Goal: Task Accomplishment & Management: Complete application form

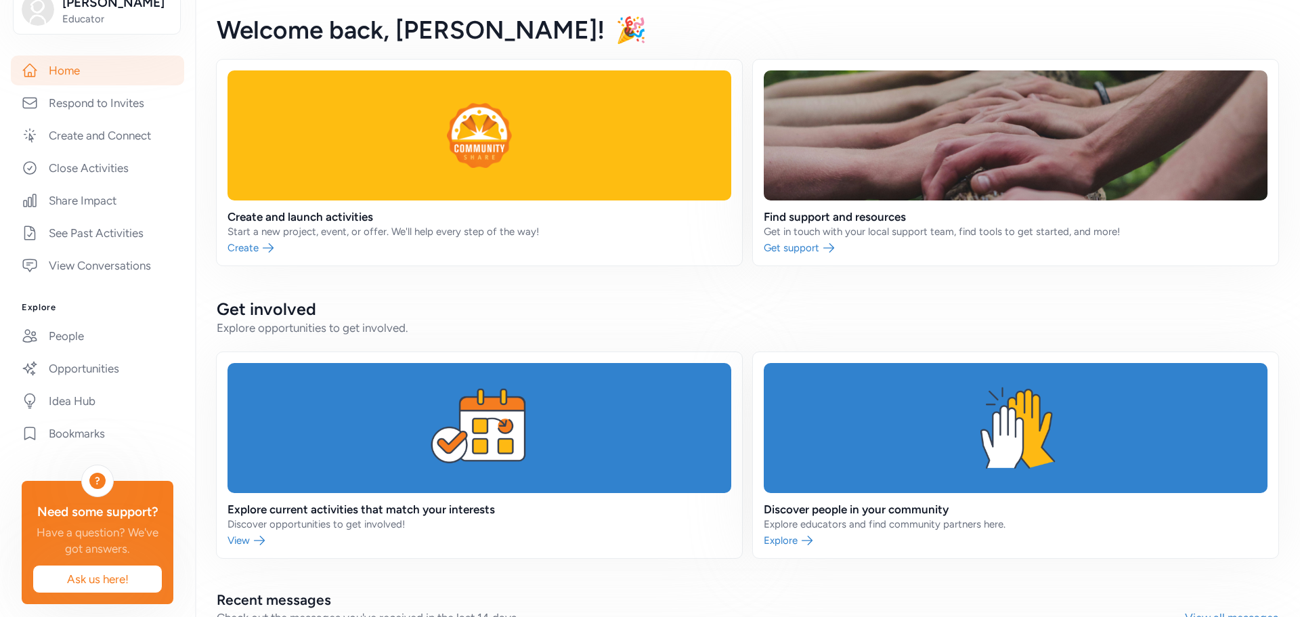
scroll to position [232, 0]
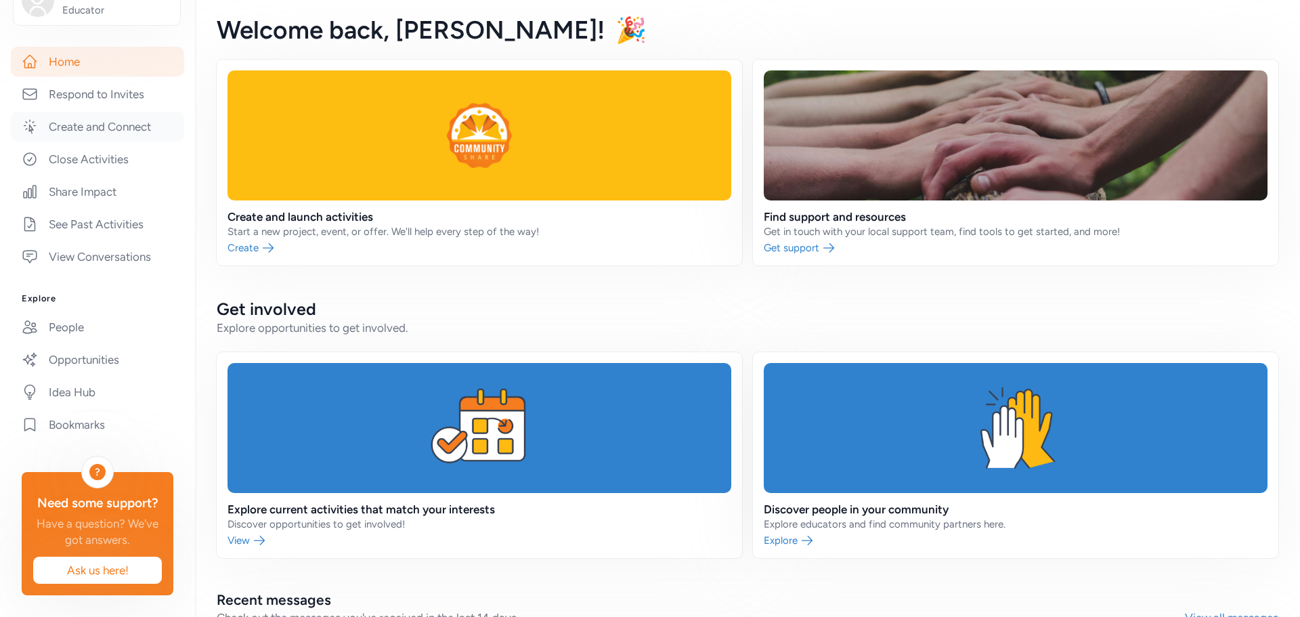
click at [63, 112] on link "Create and Connect" at bounding box center [97, 127] width 173 height 30
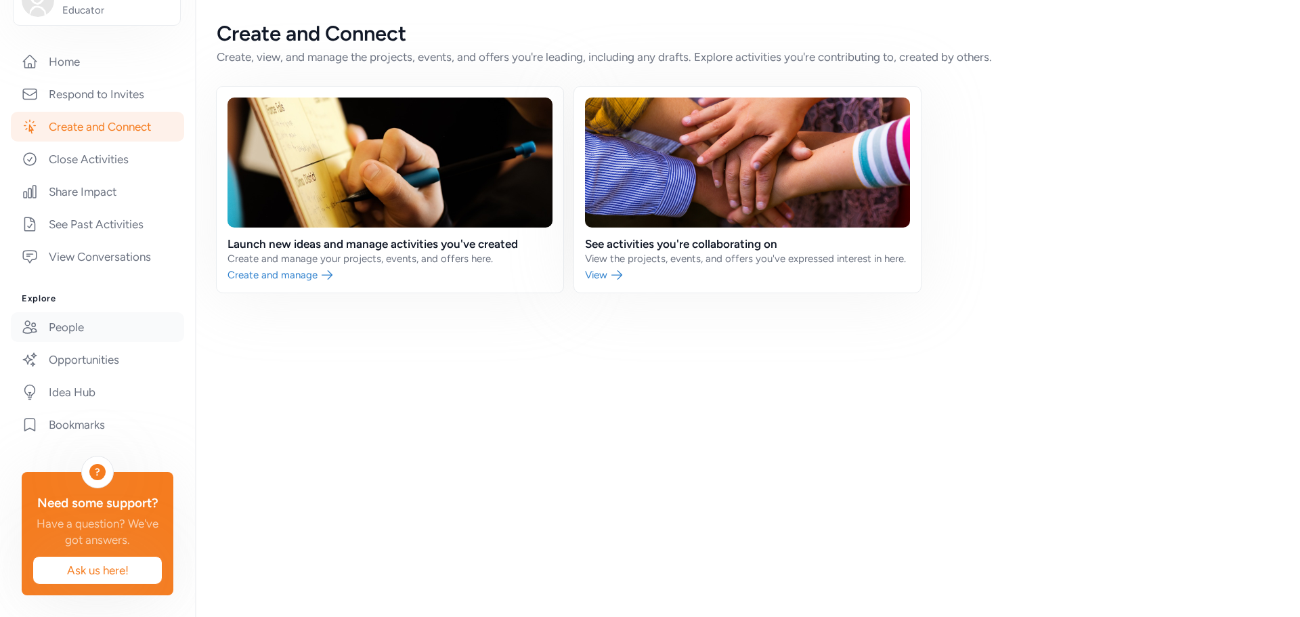
click at [69, 312] on link "People" at bounding box center [97, 327] width 173 height 30
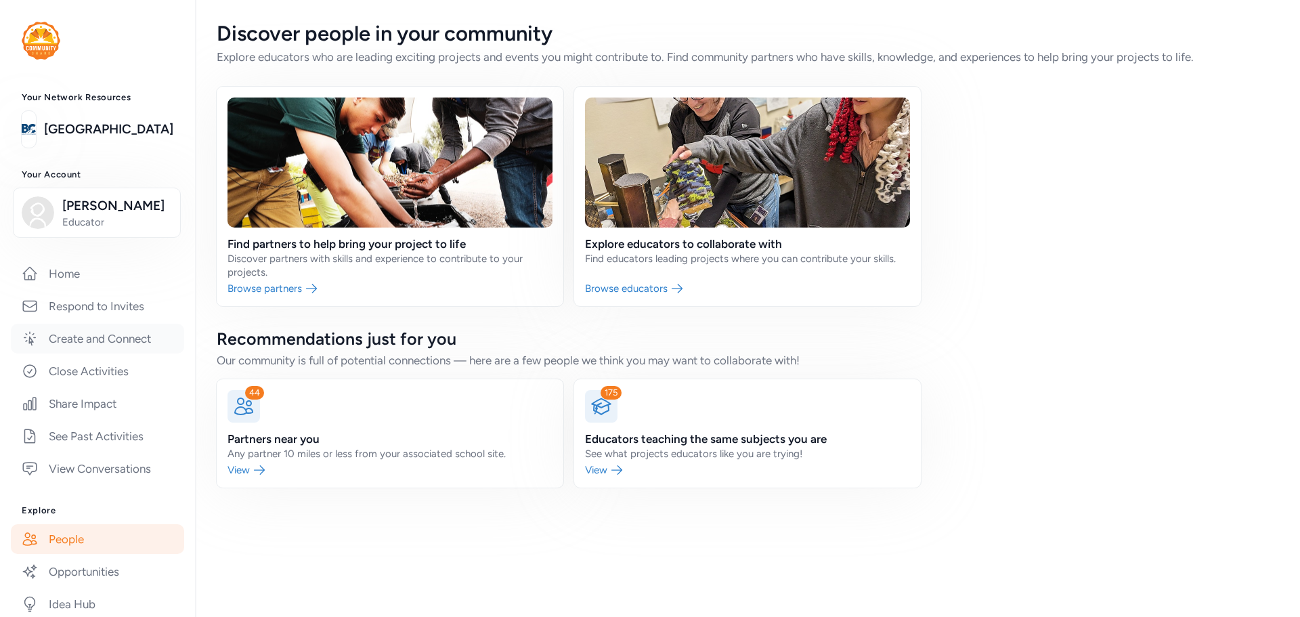
click at [112, 343] on link "Create and Connect" at bounding box center [97, 339] width 173 height 30
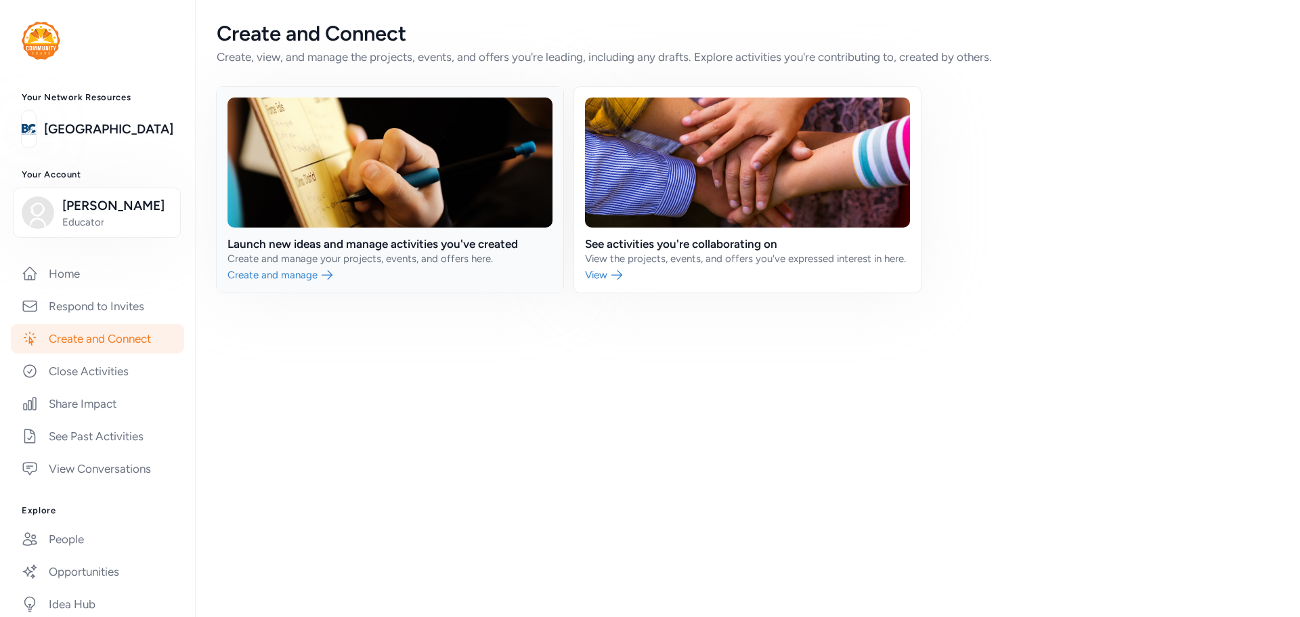
click at [270, 274] on link at bounding box center [390, 190] width 347 height 206
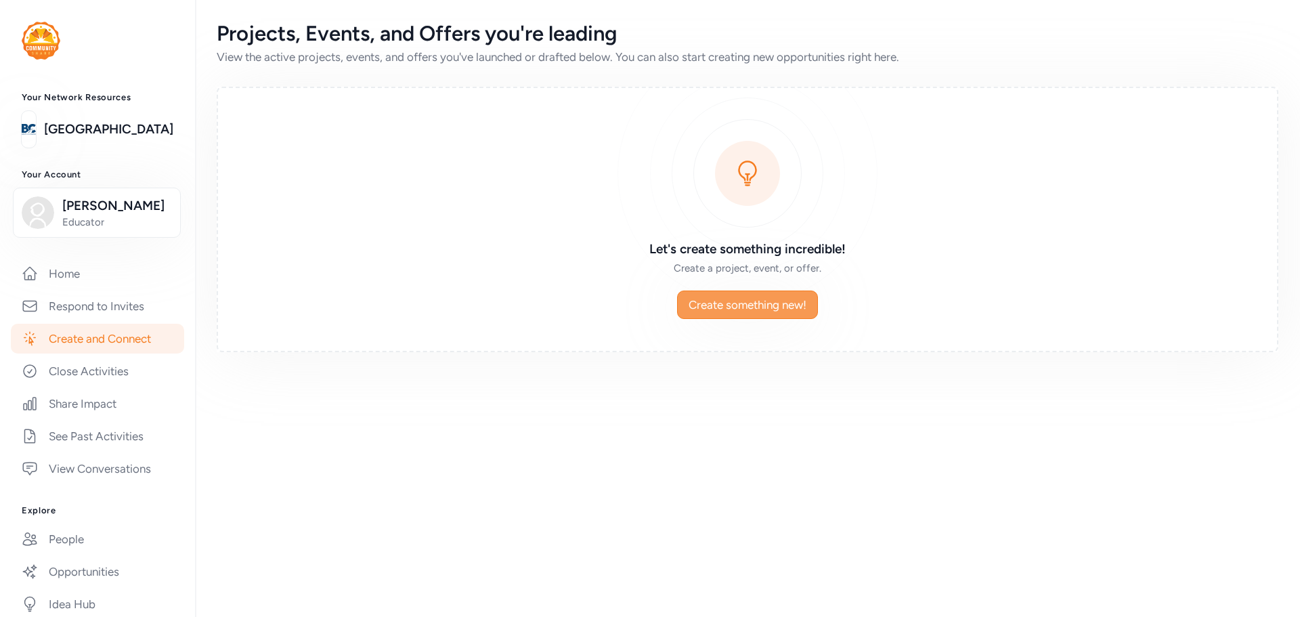
click at [733, 307] on span "Create something new!" at bounding box center [748, 305] width 118 height 16
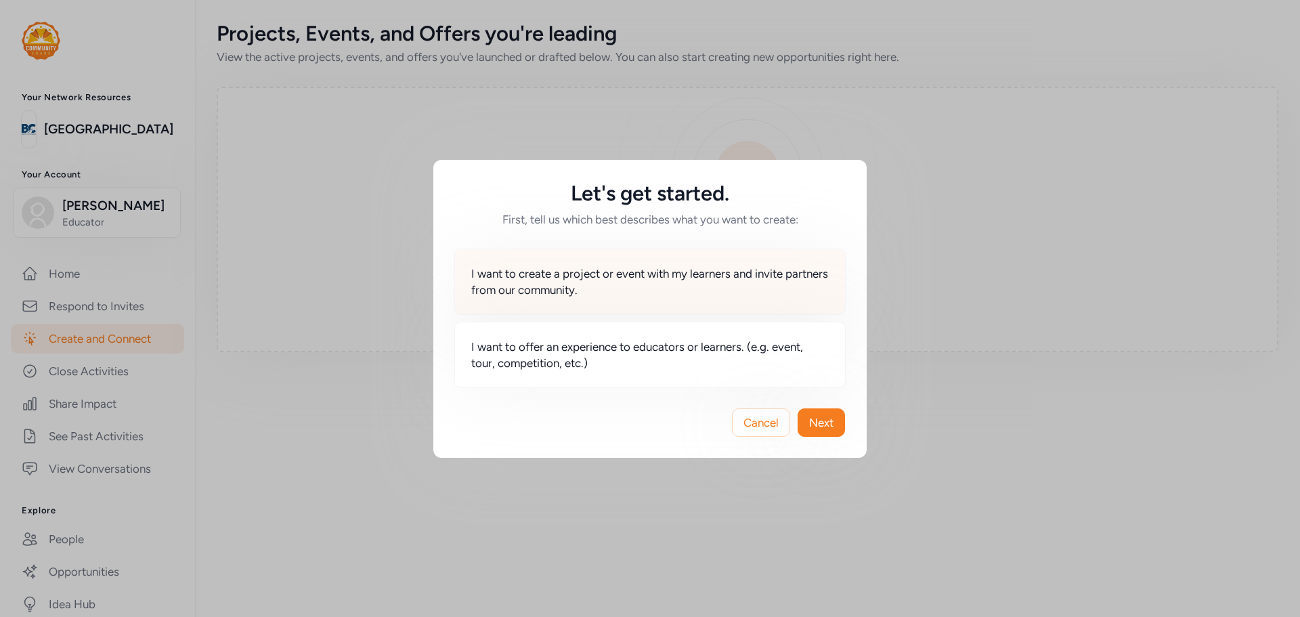
click at [558, 295] on span "I want to create a project or event with my learners and invite partners from o…" at bounding box center [649, 281] width 357 height 32
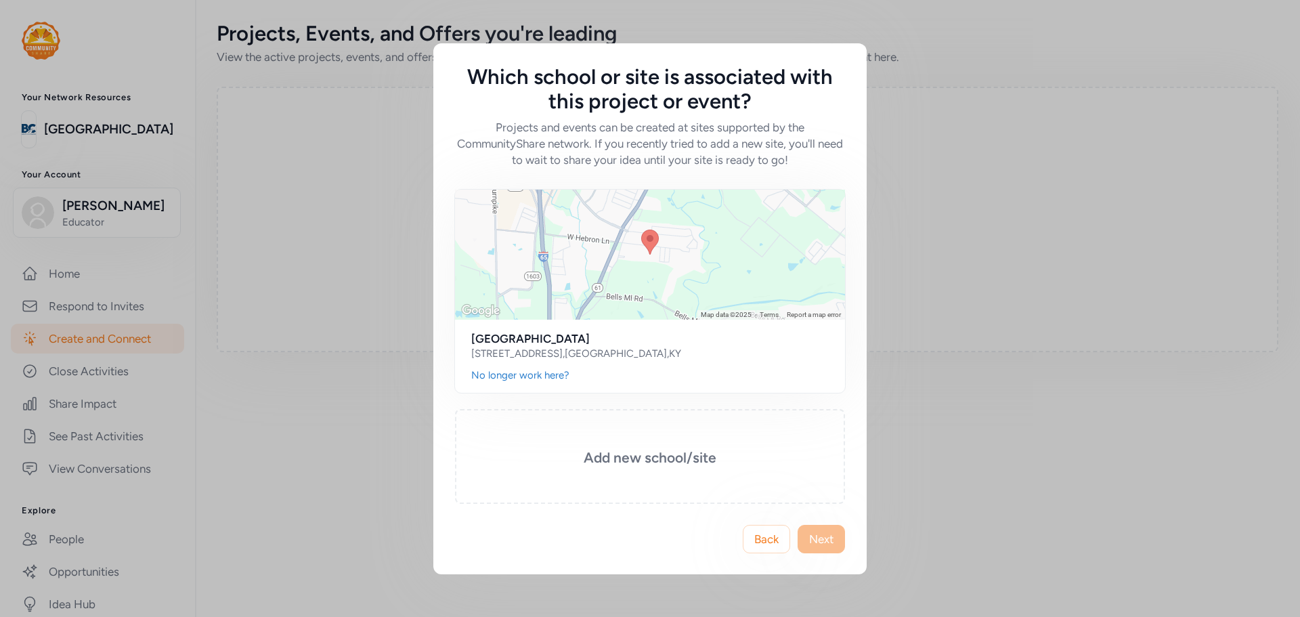
click at [828, 542] on span "Next" at bounding box center [821, 539] width 24 height 16
click at [819, 544] on span "Next" at bounding box center [821, 539] width 24 height 16
click at [628, 462] on h3 "Add new school/site" at bounding box center [650, 457] width 322 height 19
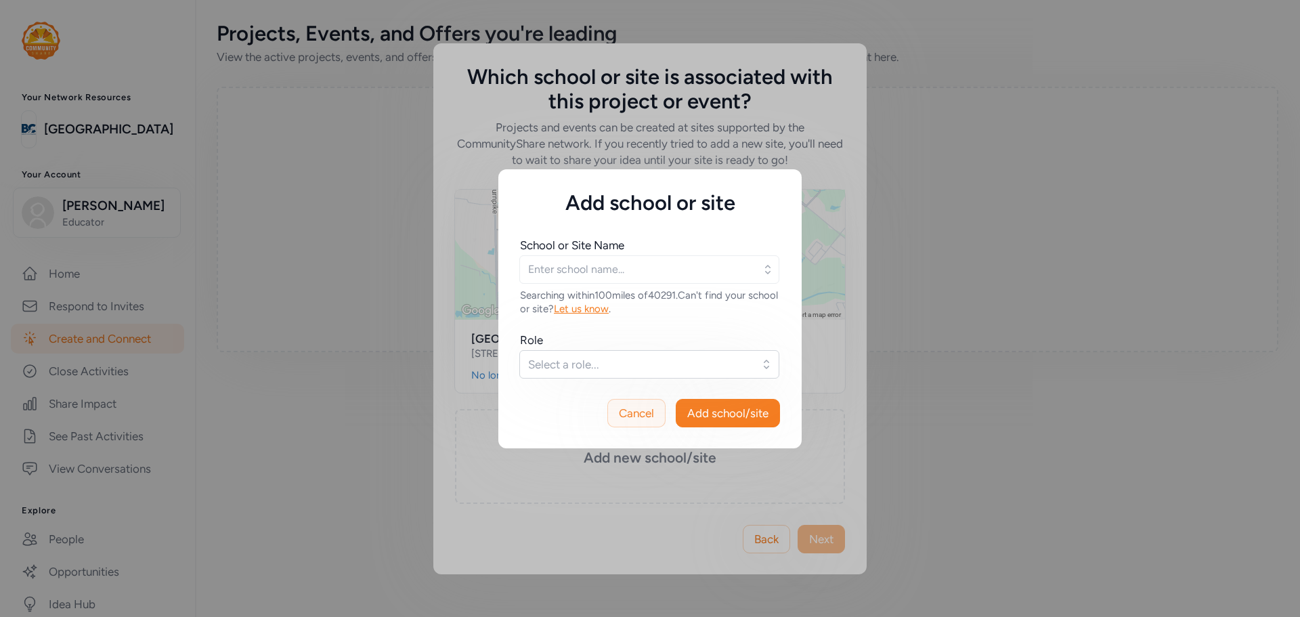
click at [622, 418] on span "Cancel" at bounding box center [636, 413] width 35 height 16
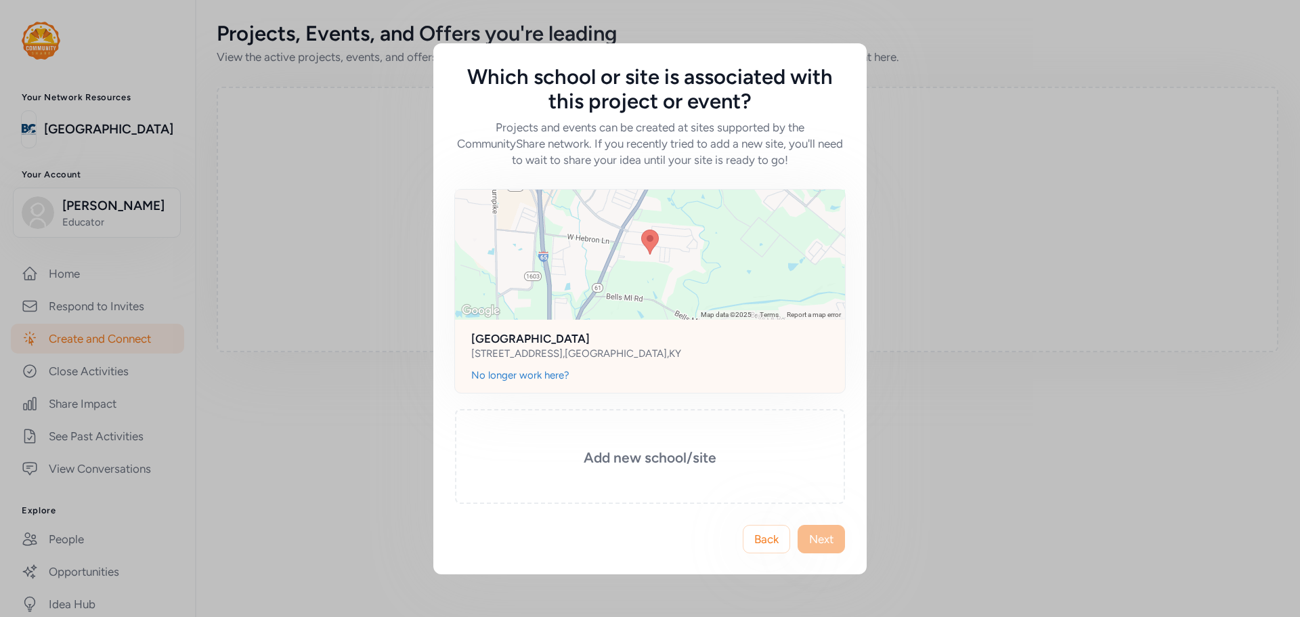
click at [538, 341] on h2 "North Bullitt High School" at bounding box center [649, 338] width 357 height 16
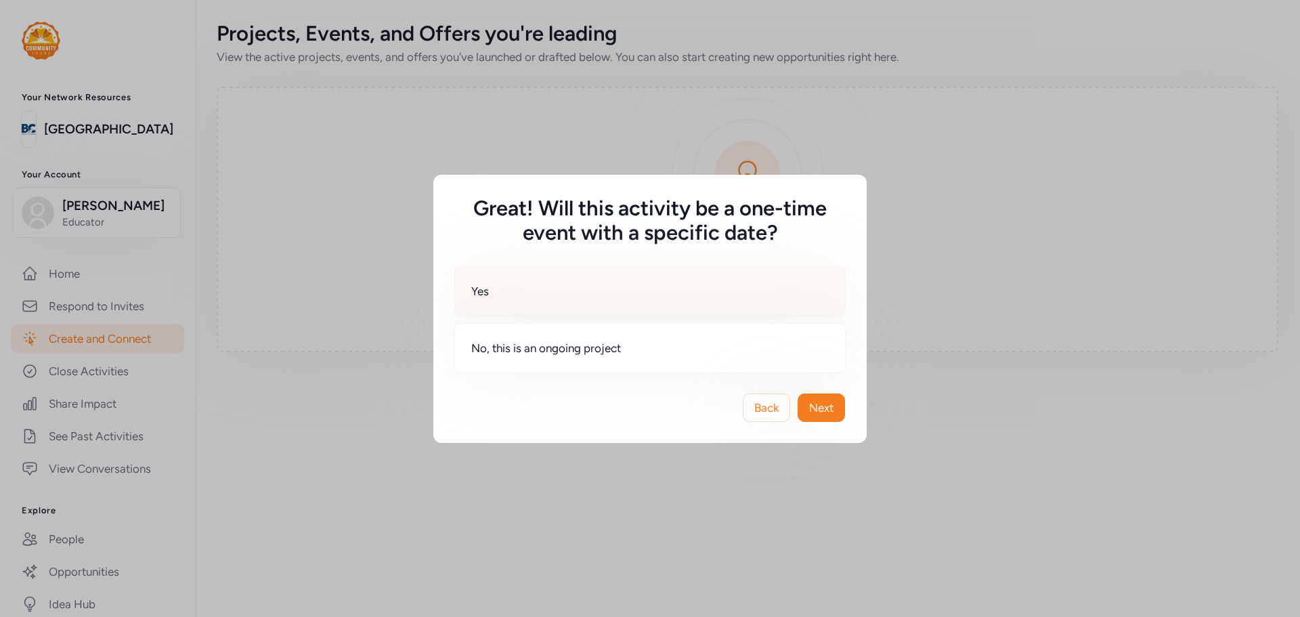
click at [500, 290] on div "Yes" at bounding box center [649, 291] width 391 height 50
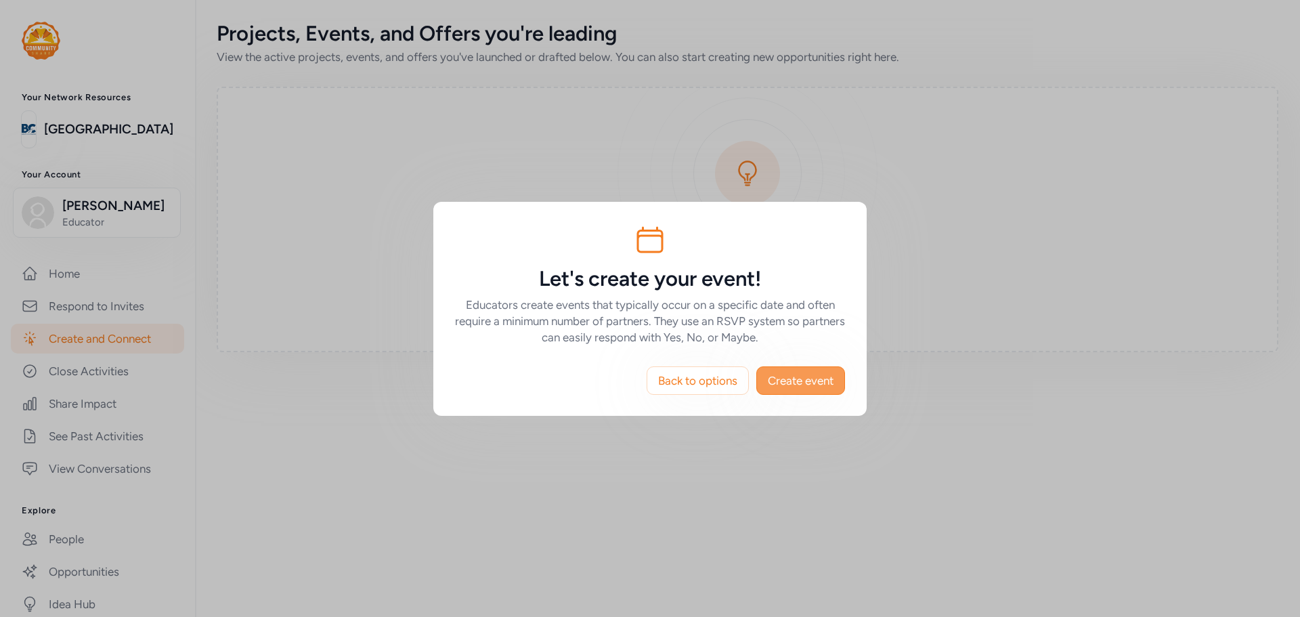
click at [800, 381] on span "Create event" at bounding box center [801, 380] width 66 height 16
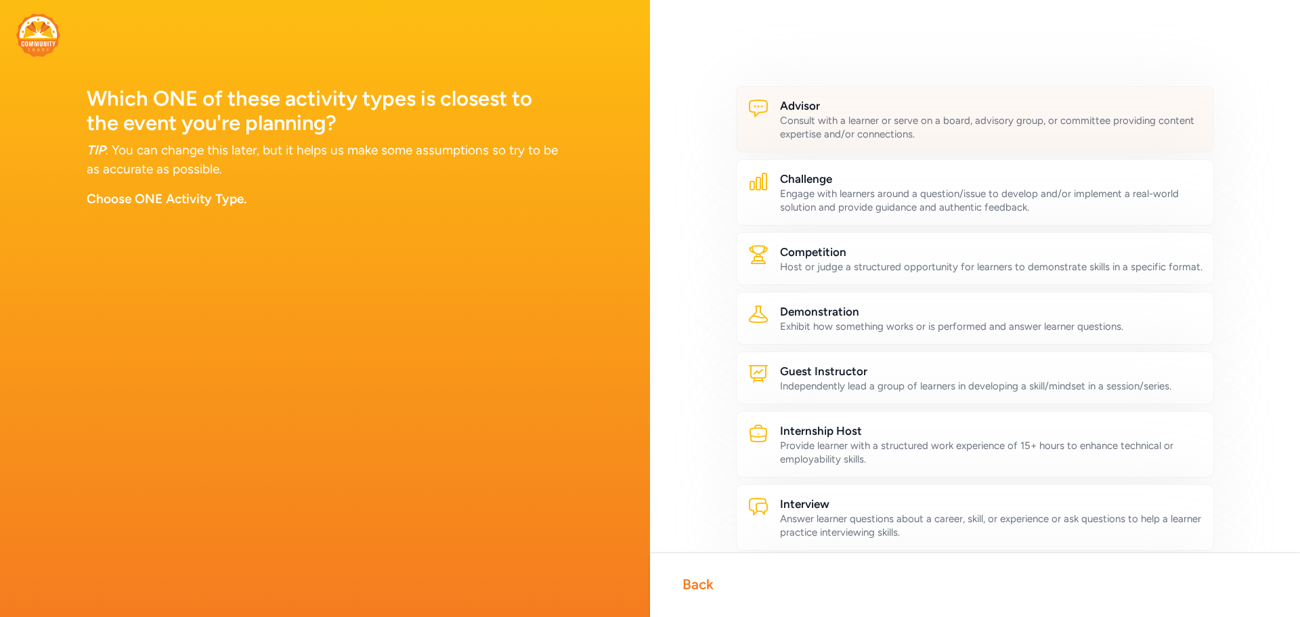
click at [817, 125] on div "Consult with a learner or serve on a board, advisory group, or committee provid…" at bounding box center [991, 127] width 422 height 27
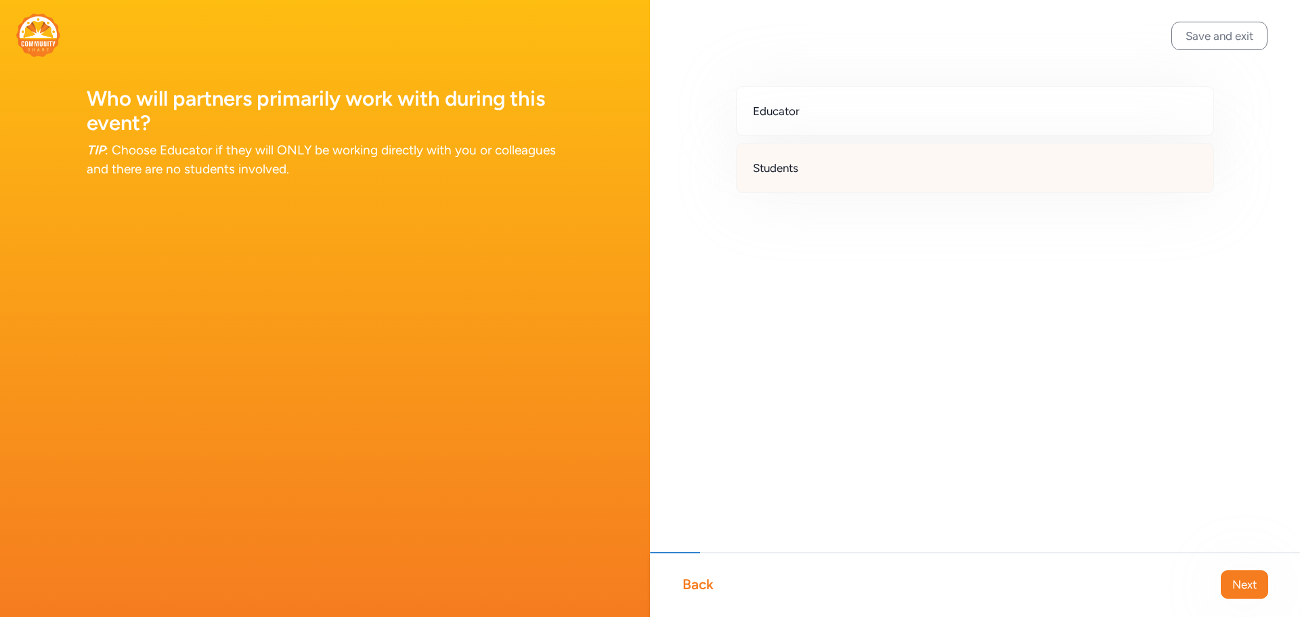
click at [839, 156] on div "Students" at bounding box center [975, 168] width 478 height 50
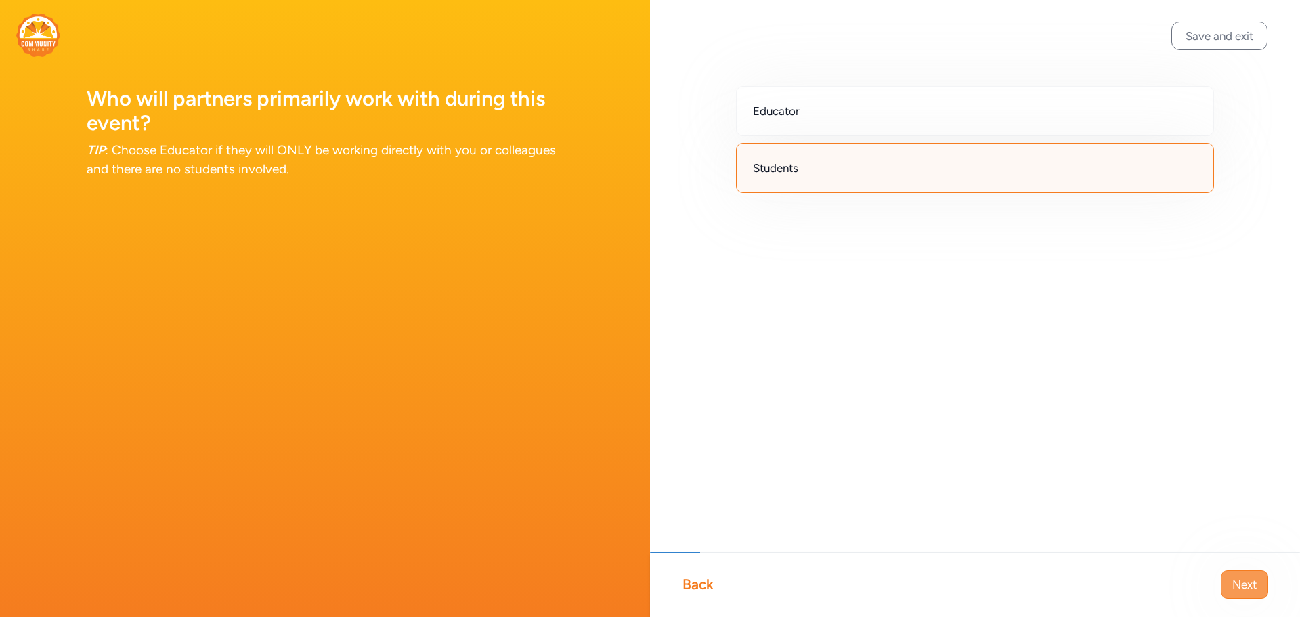
click at [1246, 589] on span "Next" at bounding box center [1244, 584] width 24 height 16
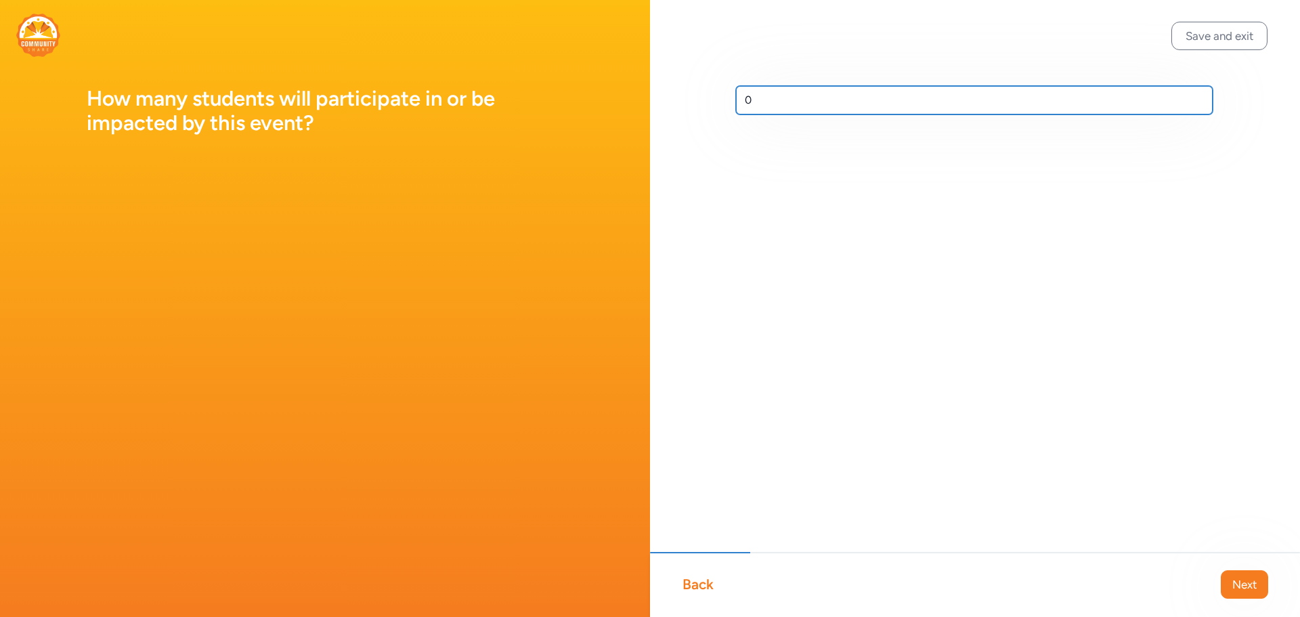
click at [749, 99] on input "0" at bounding box center [974, 100] width 477 height 28
drag, startPoint x: 757, startPoint y: 100, endPoint x: 735, endPoint y: 108, distance: 23.1
click at [735, 108] on div "0" at bounding box center [975, 122] width 650 height 244
type input "5"
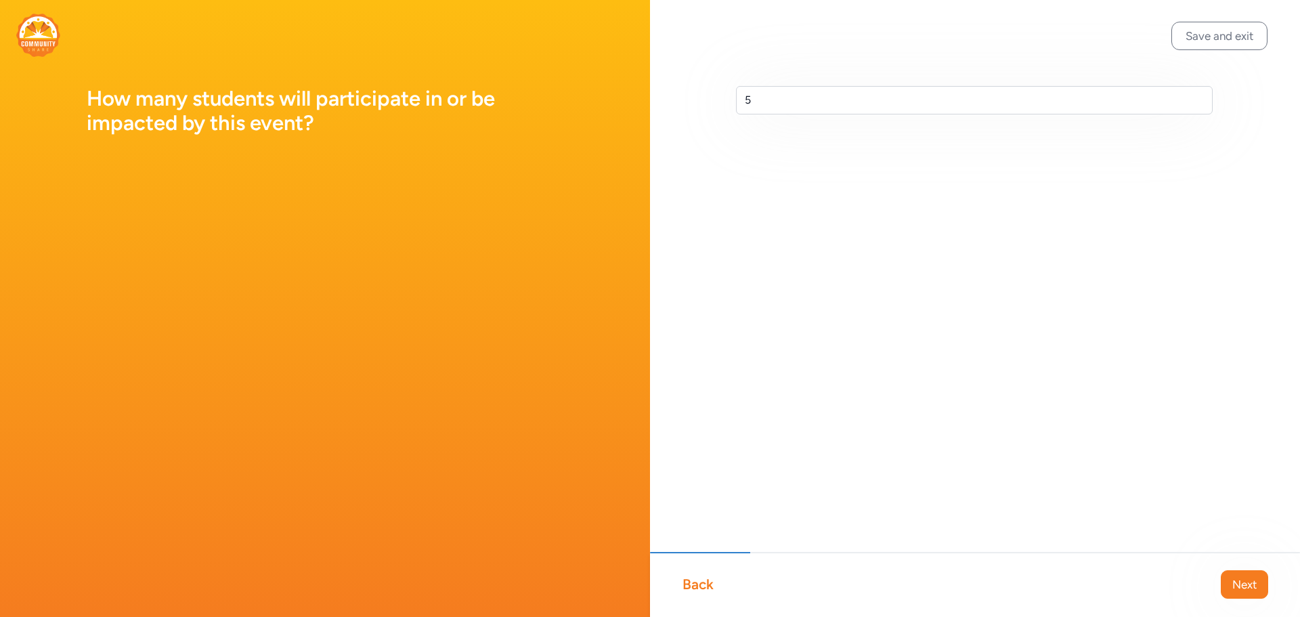
click at [1257, 573] on button "Next" at bounding box center [1244, 584] width 47 height 28
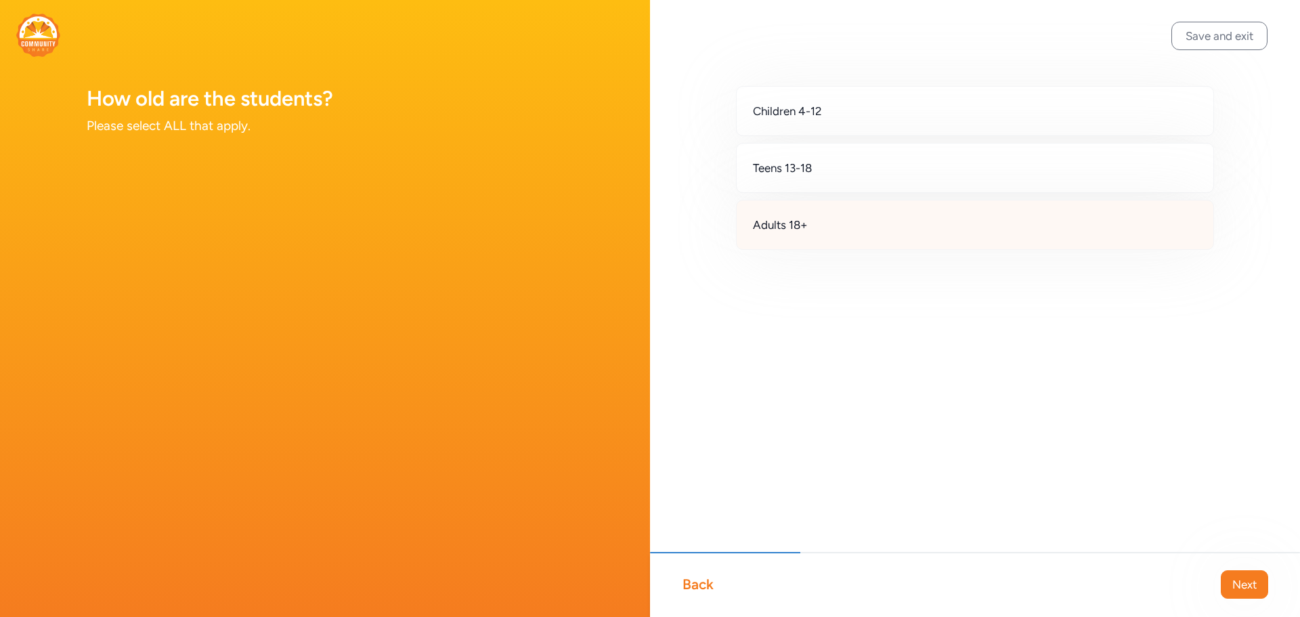
click at [778, 221] on span "Adults 18+" at bounding box center [780, 225] width 55 height 16
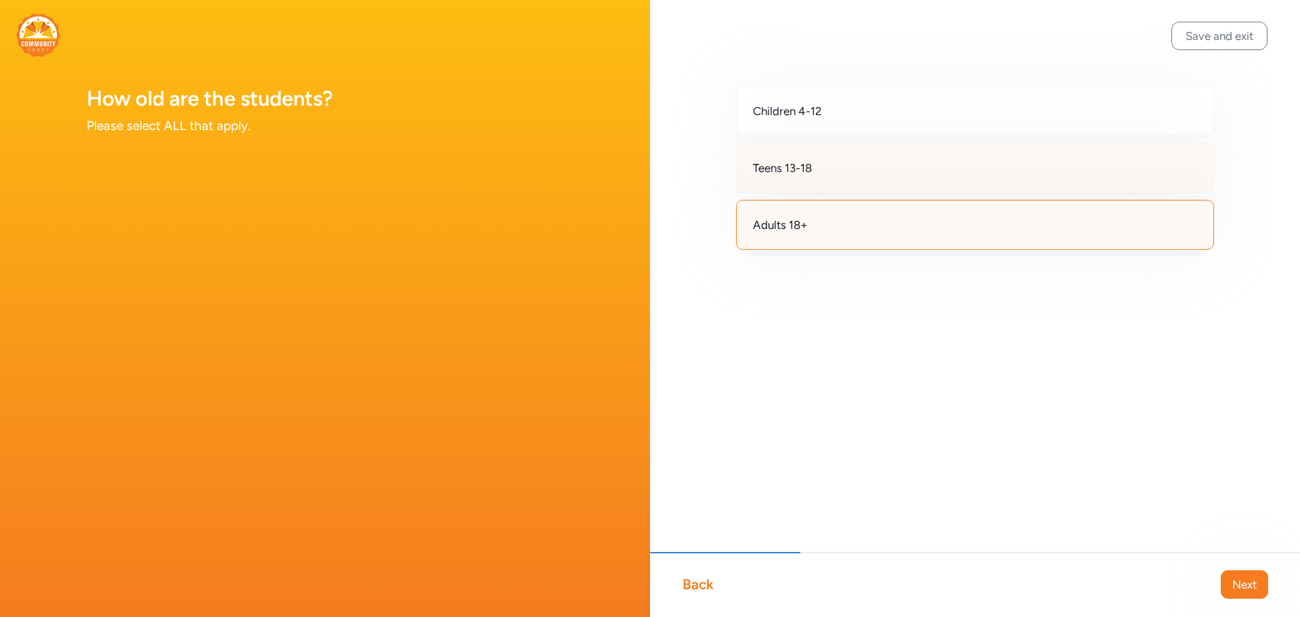
click at [807, 173] on span "Teens 13-18" at bounding box center [782, 168] width 59 height 16
click at [761, 226] on span "Adults 18+" at bounding box center [780, 225] width 55 height 16
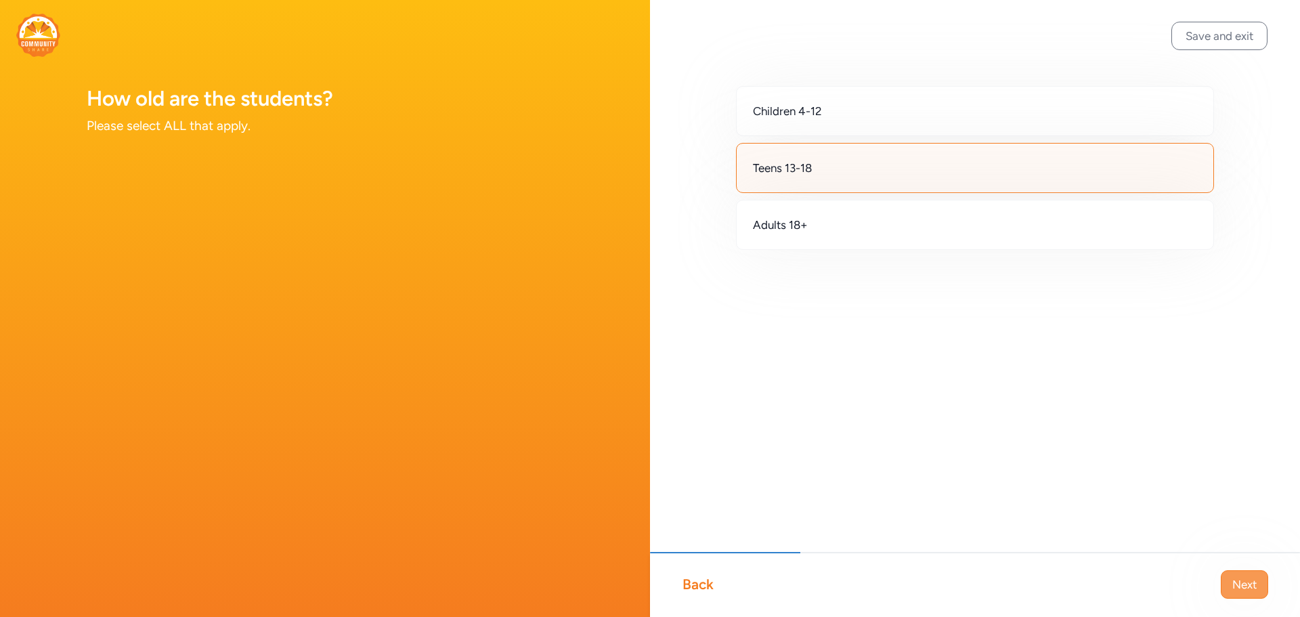
click at [1254, 585] on span "Next" at bounding box center [1244, 584] width 24 height 16
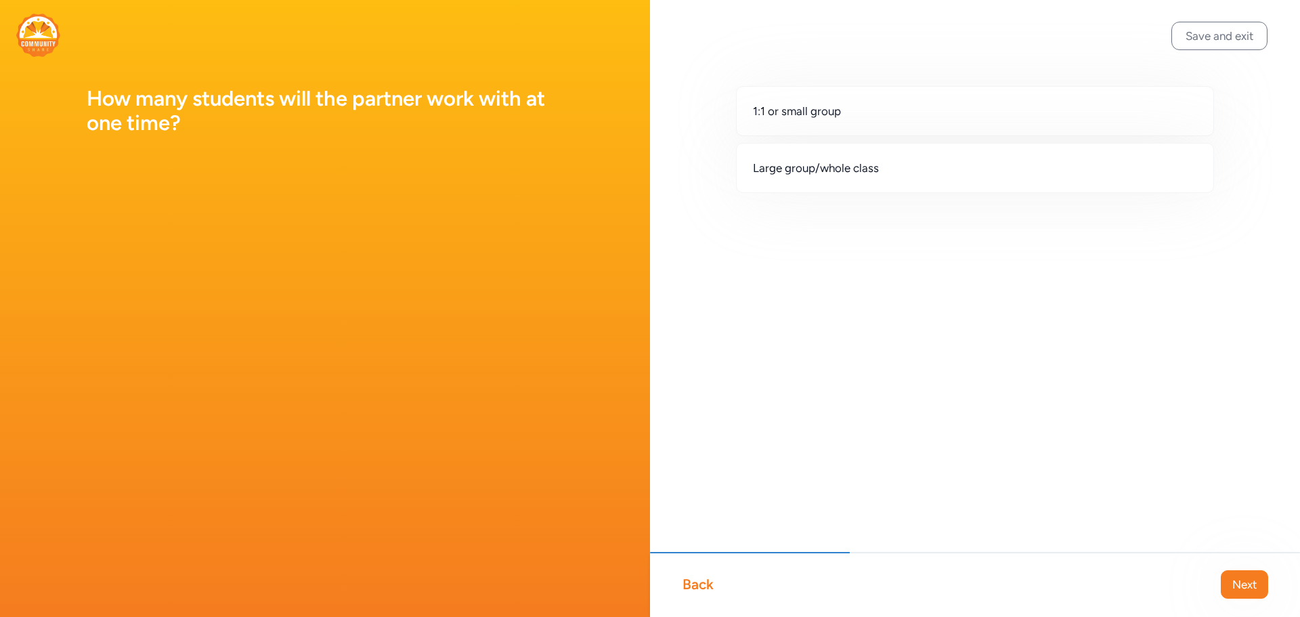
click at [697, 580] on div "Back" at bounding box center [697, 584] width 31 height 19
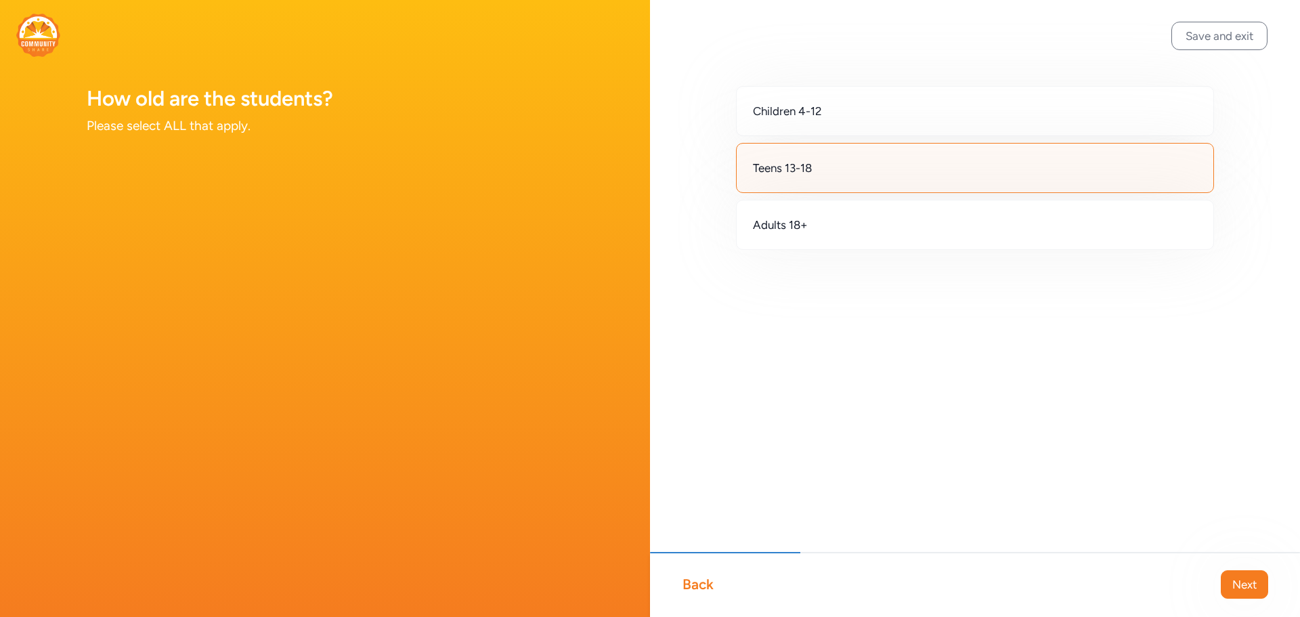
click at [697, 580] on div "Back" at bounding box center [697, 584] width 31 height 19
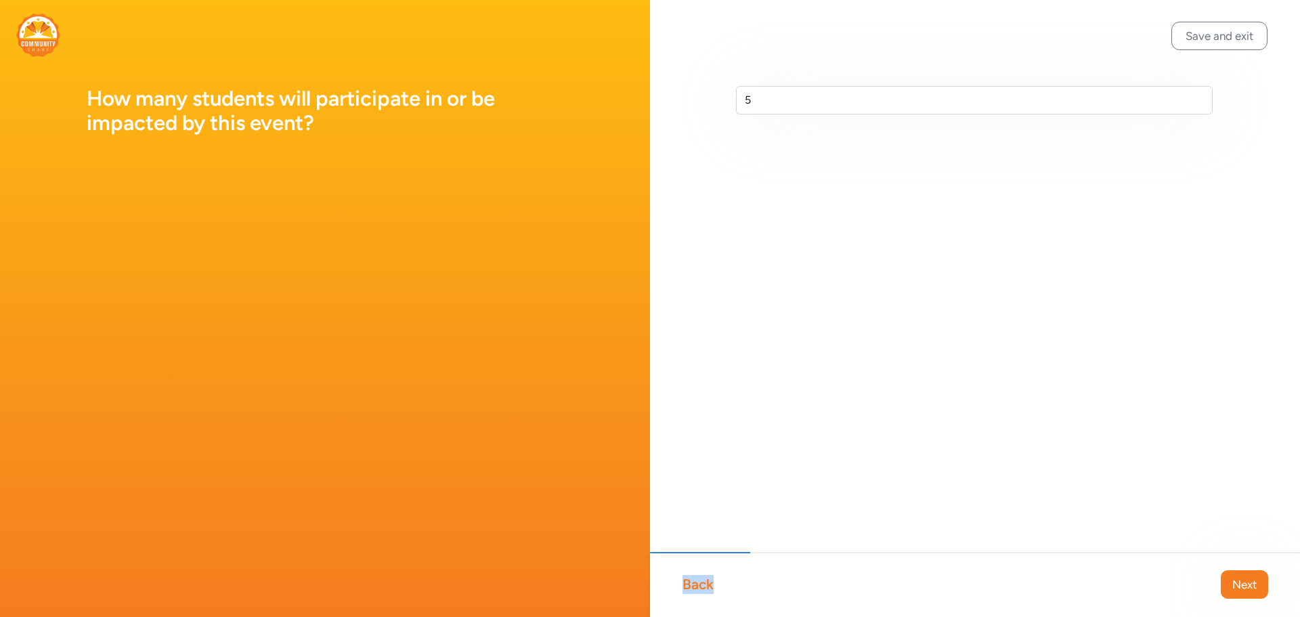
click at [697, 580] on div "Back" at bounding box center [697, 584] width 31 height 19
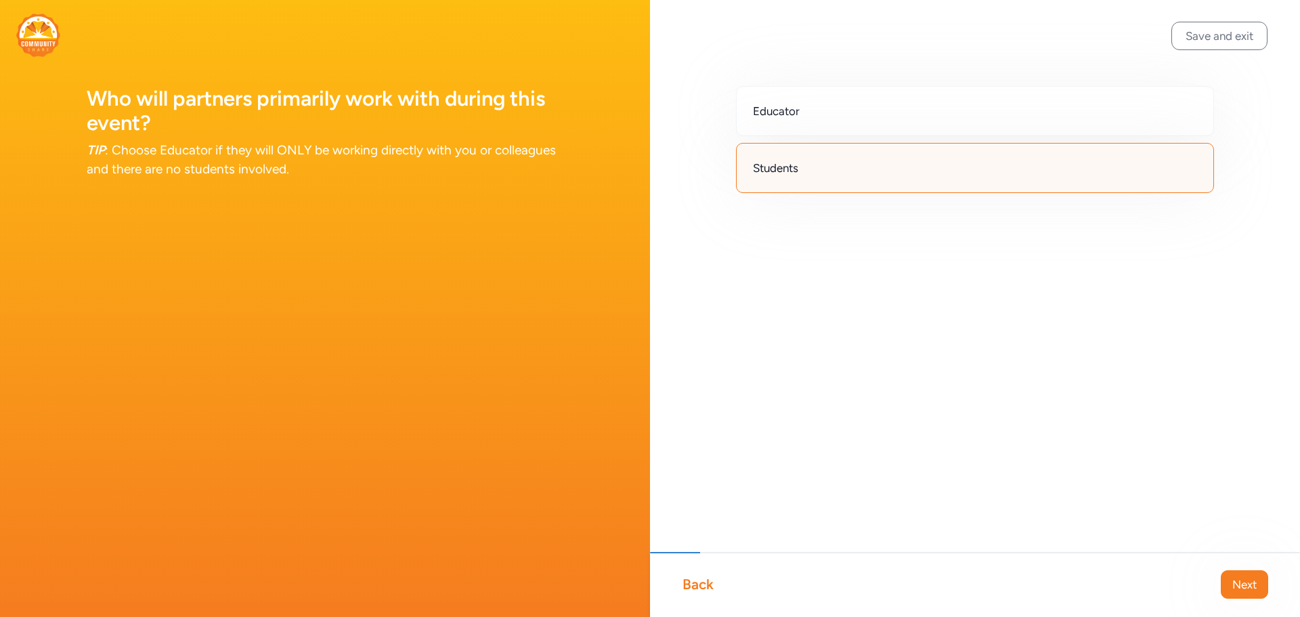
click at [697, 580] on div "Back" at bounding box center [697, 584] width 31 height 19
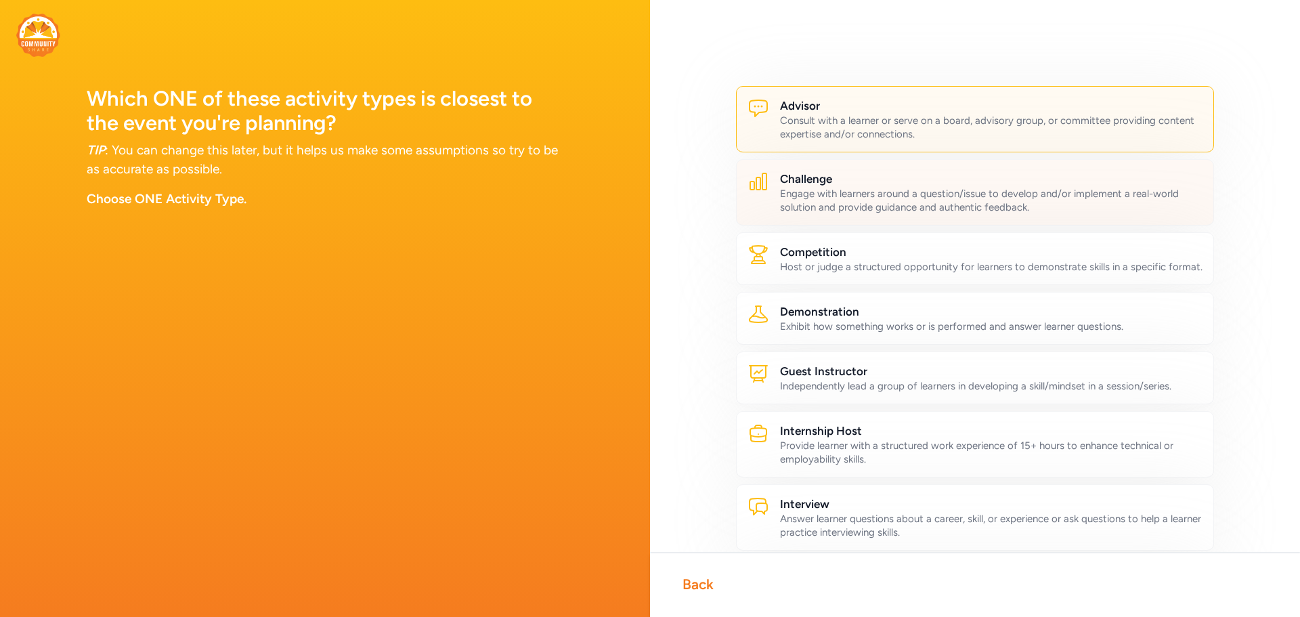
click at [852, 183] on h2 "Challenge" at bounding box center [991, 179] width 422 height 16
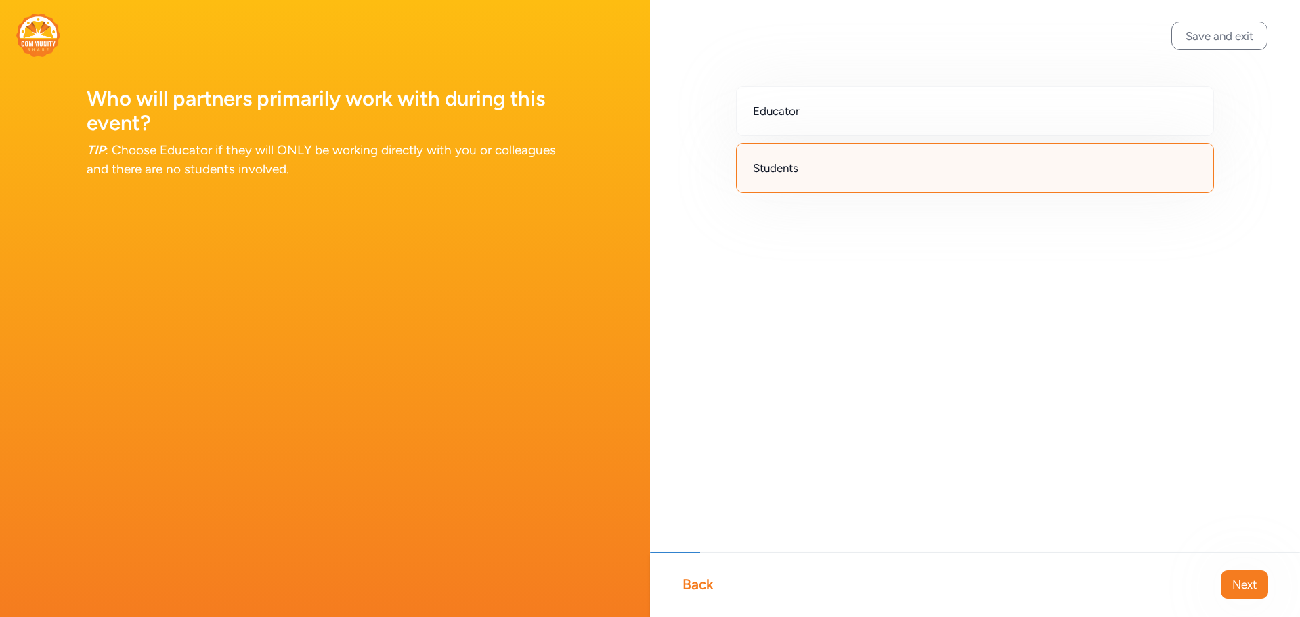
click at [697, 594] on div "Back Next" at bounding box center [975, 584] width 650 height 65
click at [695, 583] on div "Back" at bounding box center [697, 584] width 31 height 19
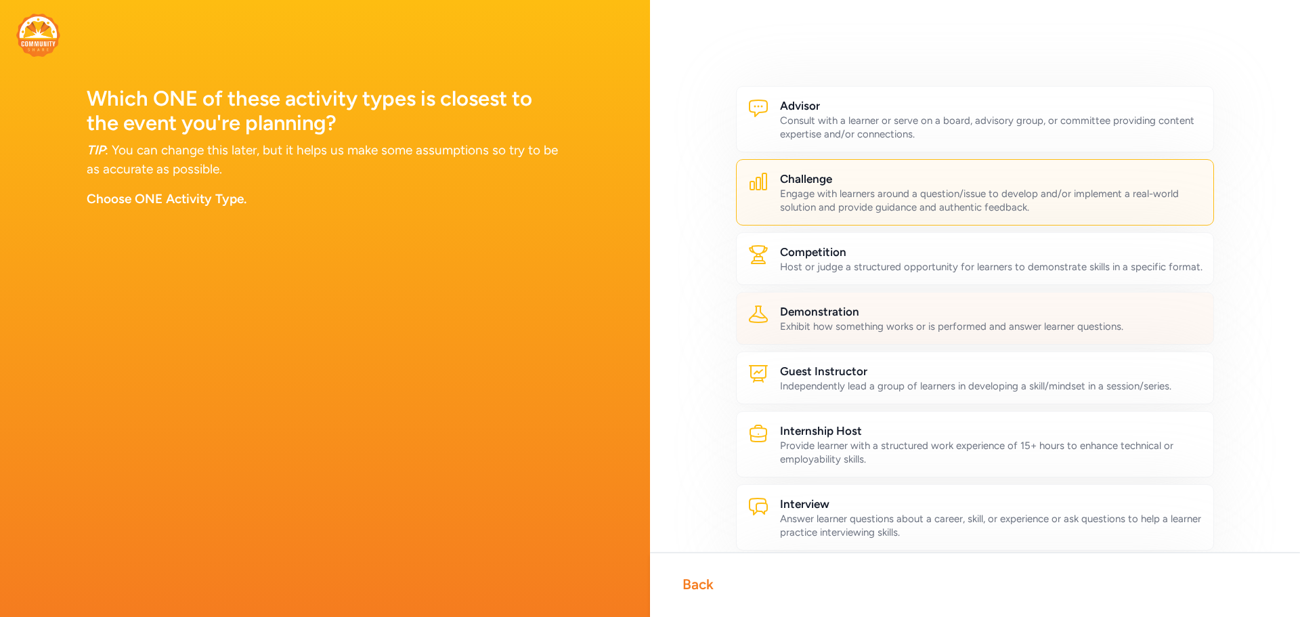
click at [814, 320] on h2 "Demonstration" at bounding box center [991, 311] width 422 height 16
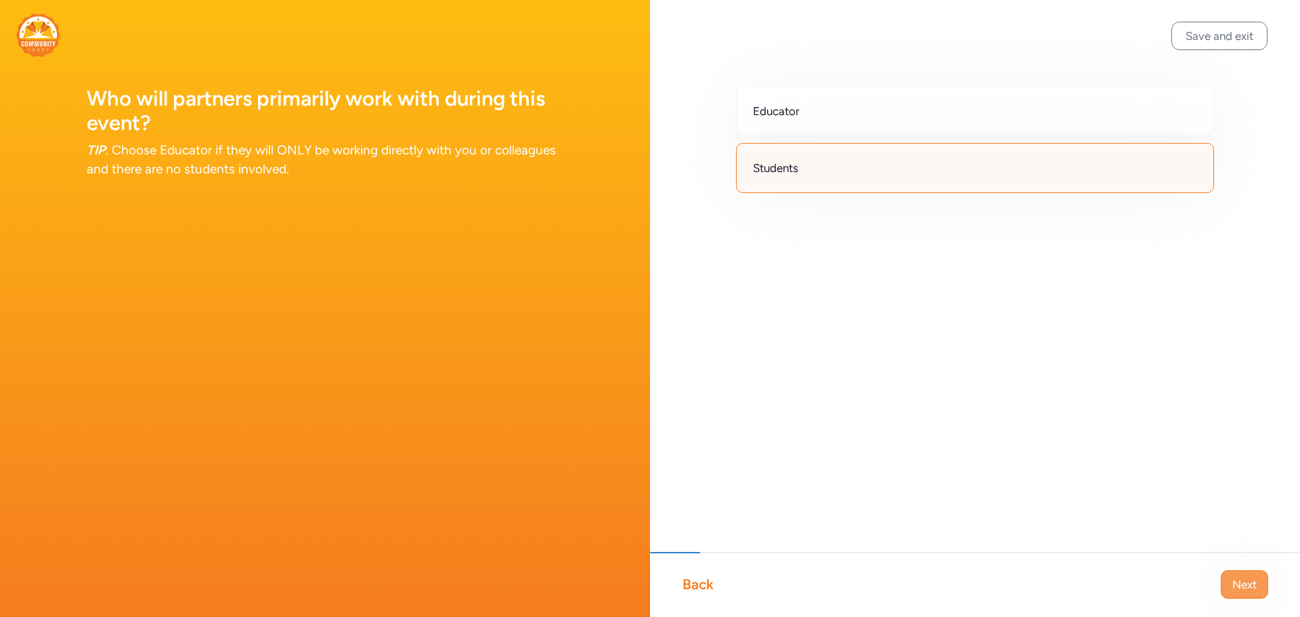
click at [1225, 588] on button "Next" at bounding box center [1244, 584] width 47 height 28
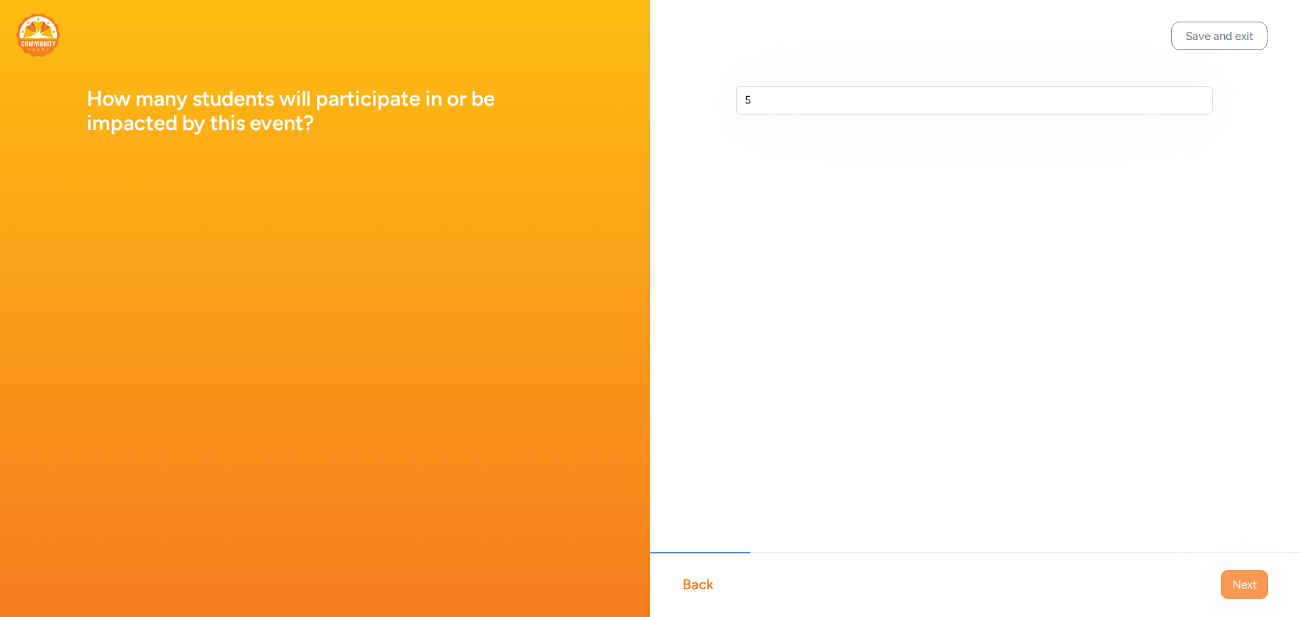
click at [1242, 587] on span "Next" at bounding box center [1244, 584] width 24 height 16
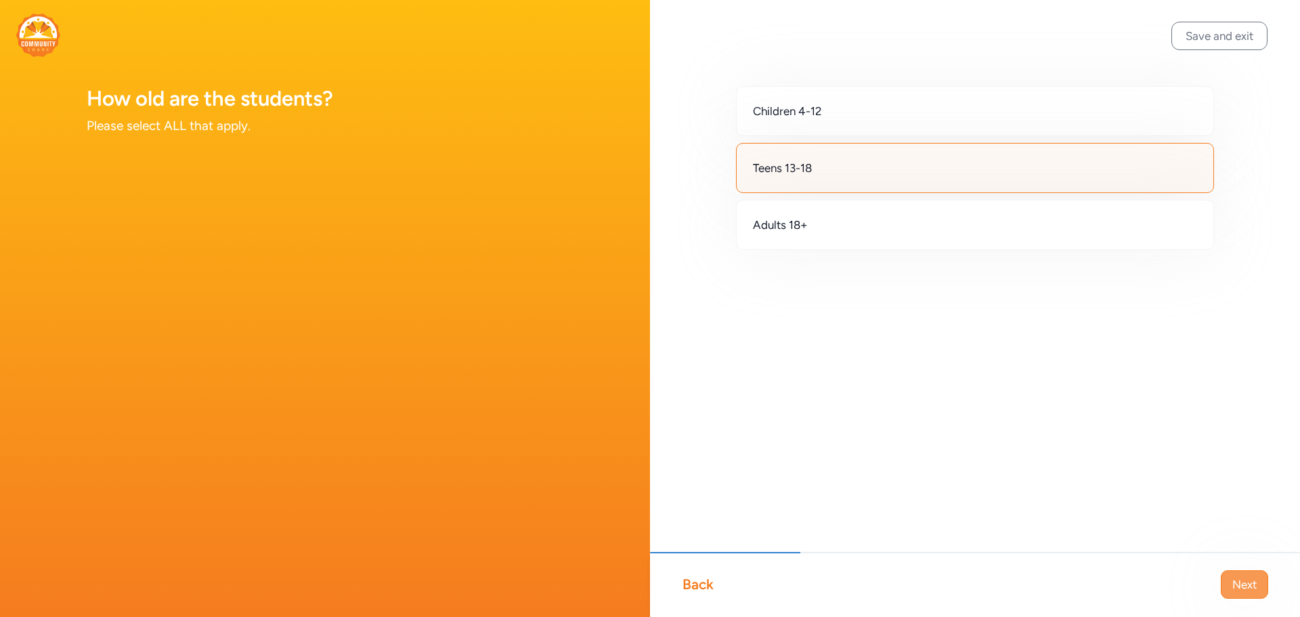
click at [1240, 587] on span "Next" at bounding box center [1244, 584] width 24 height 16
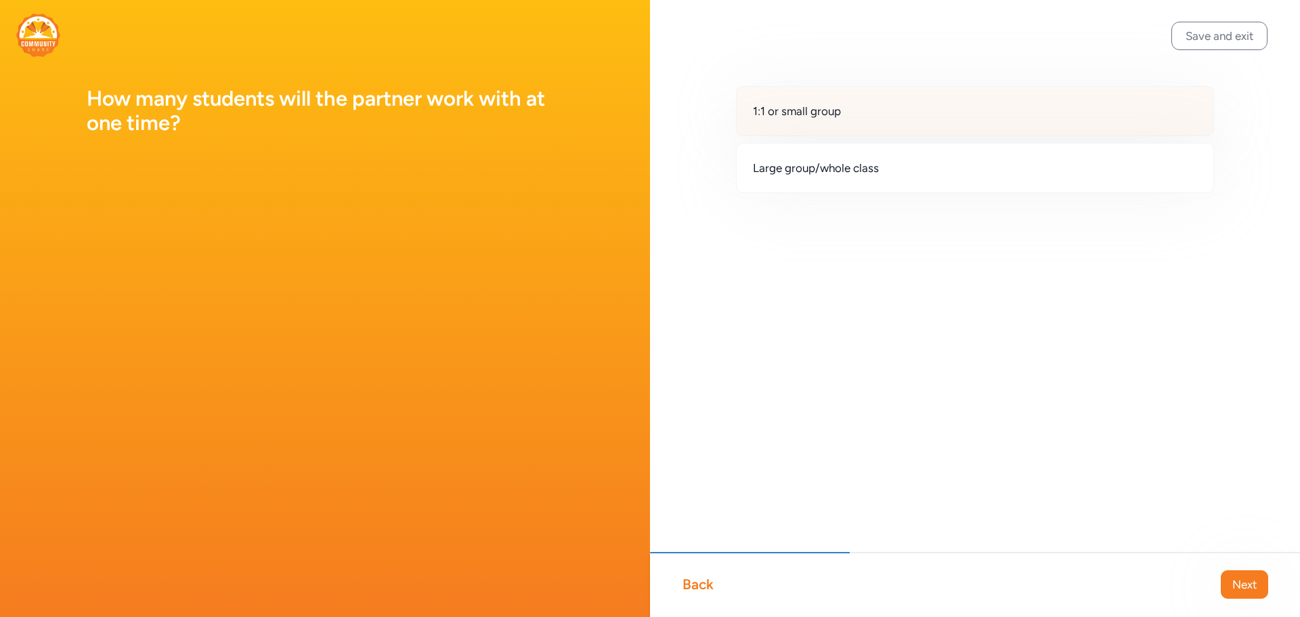
click at [923, 127] on div "1:1 or small group" at bounding box center [975, 111] width 478 height 50
click at [1228, 589] on button "Next" at bounding box center [1244, 584] width 47 height 28
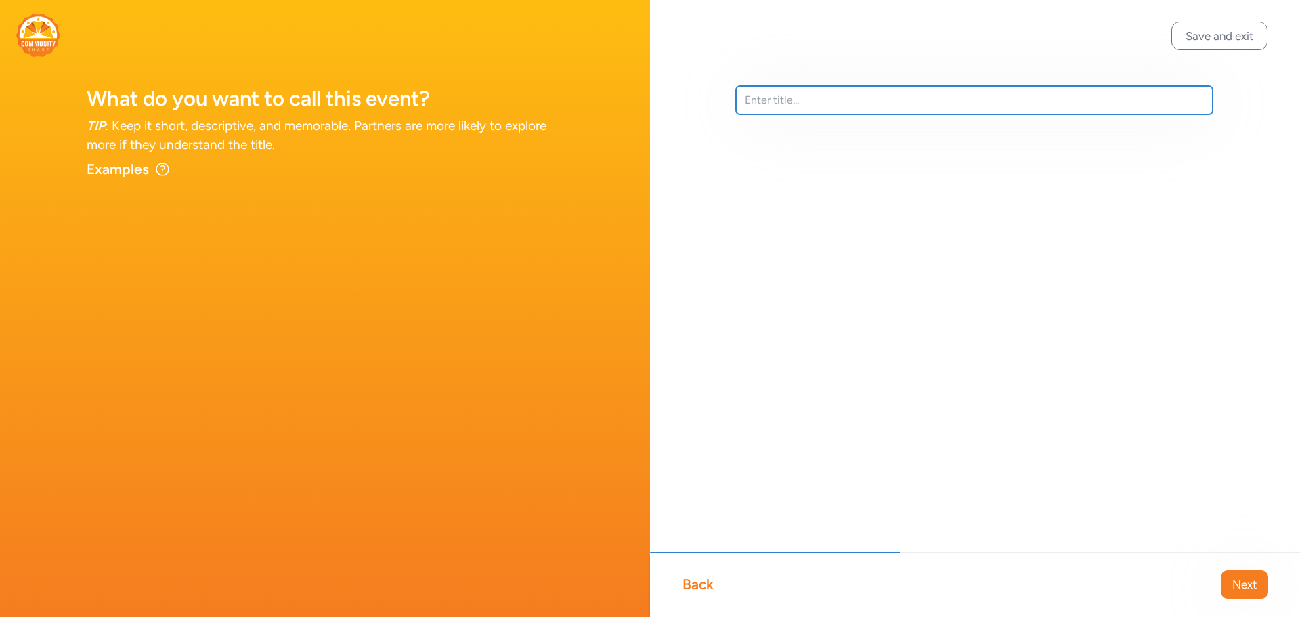
click at [776, 102] on input "text" at bounding box center [974, 100] width 477 height 28
type input "Fall Advisory Event"
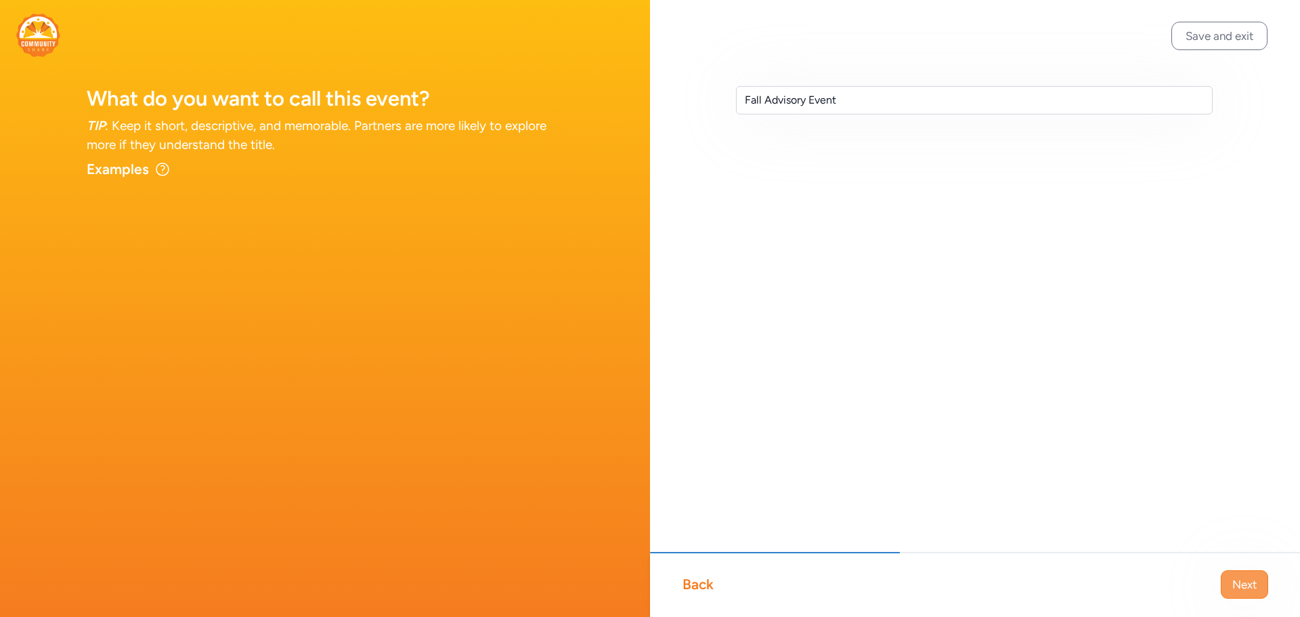
click at [1234, 586] on span "Next" at bounding box center [1244, 584] width 24 height 16
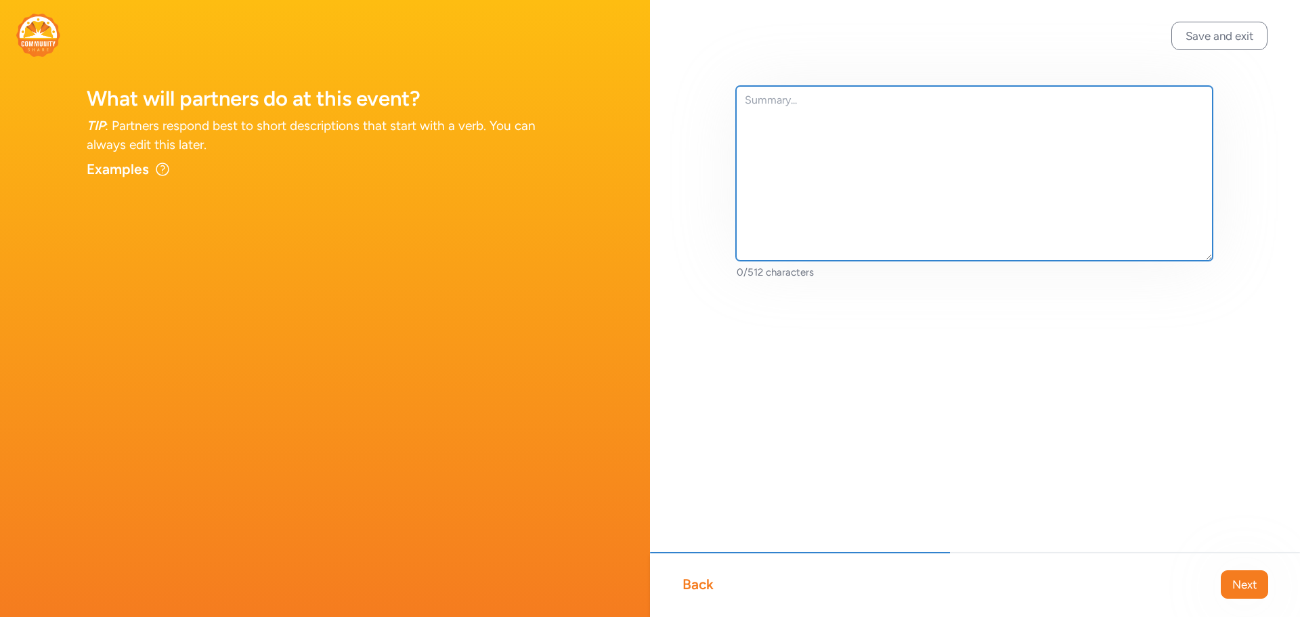
click at [747, 103] on textarea at bounding box center [974, 173] width 477 height 175
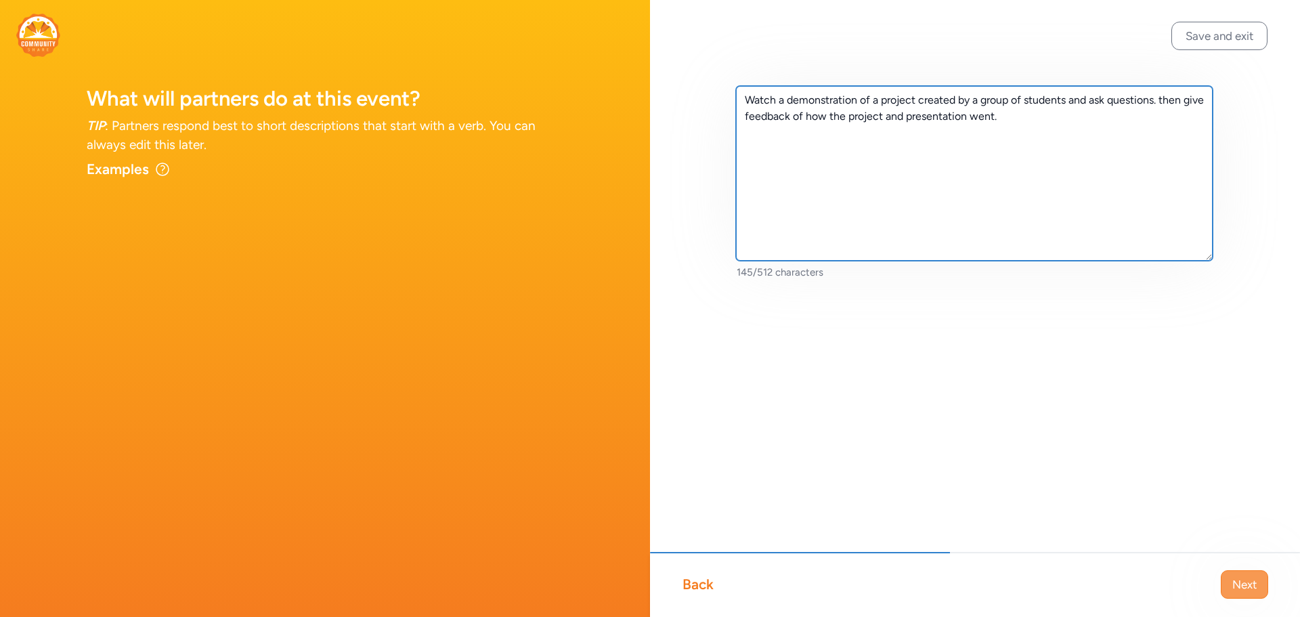
type textarea "Watch a demonstration of a project created by a group of students and ask quest…"
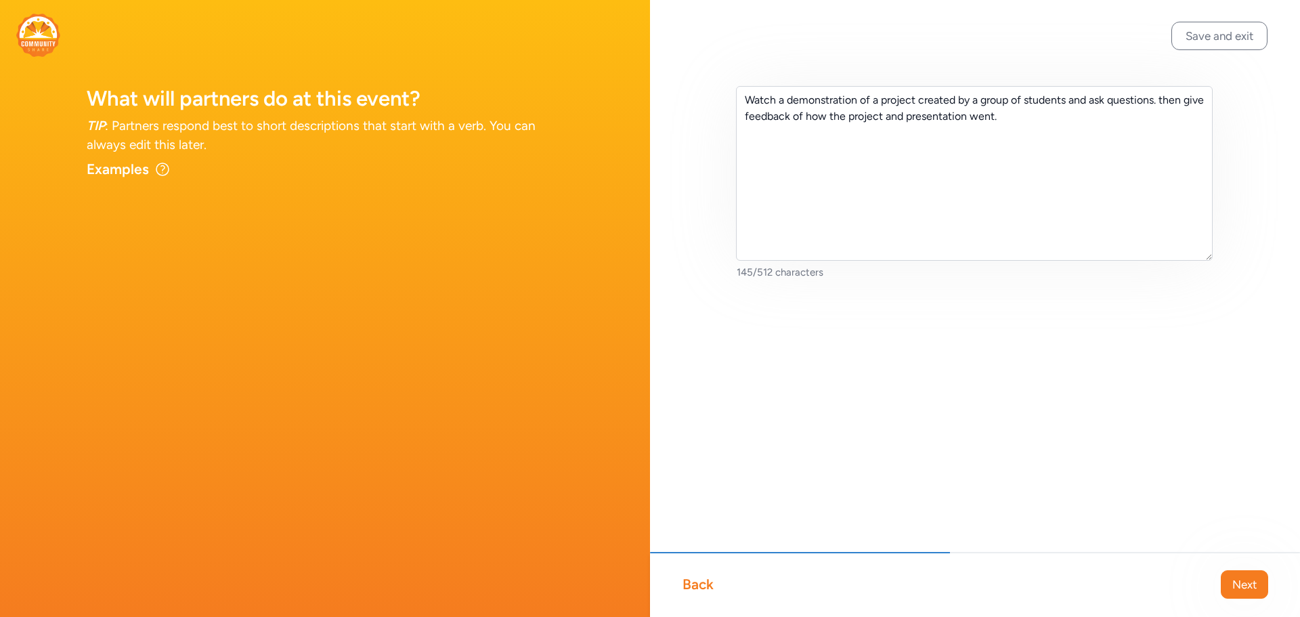
click at [1245, 590] on span "Next" at bounding box center [1244, 584] width 24 height 16
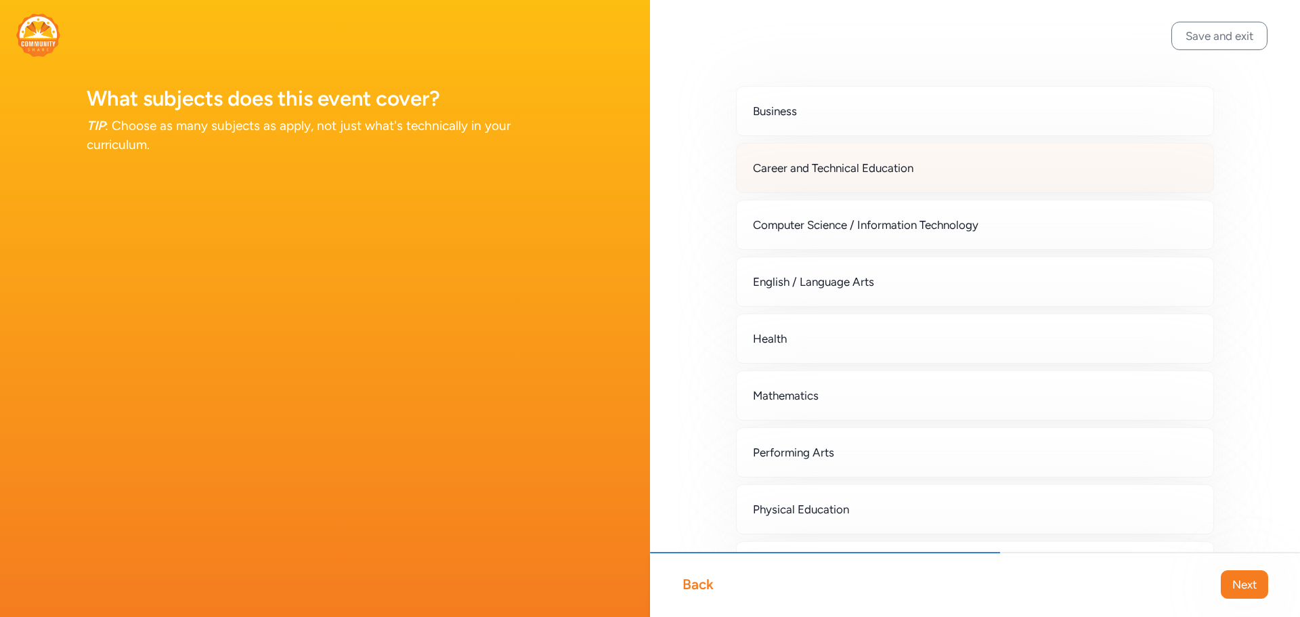
click at [786, 175] on span "Career and Technical Education" at bounding box center [833, 168] width 160 height 16
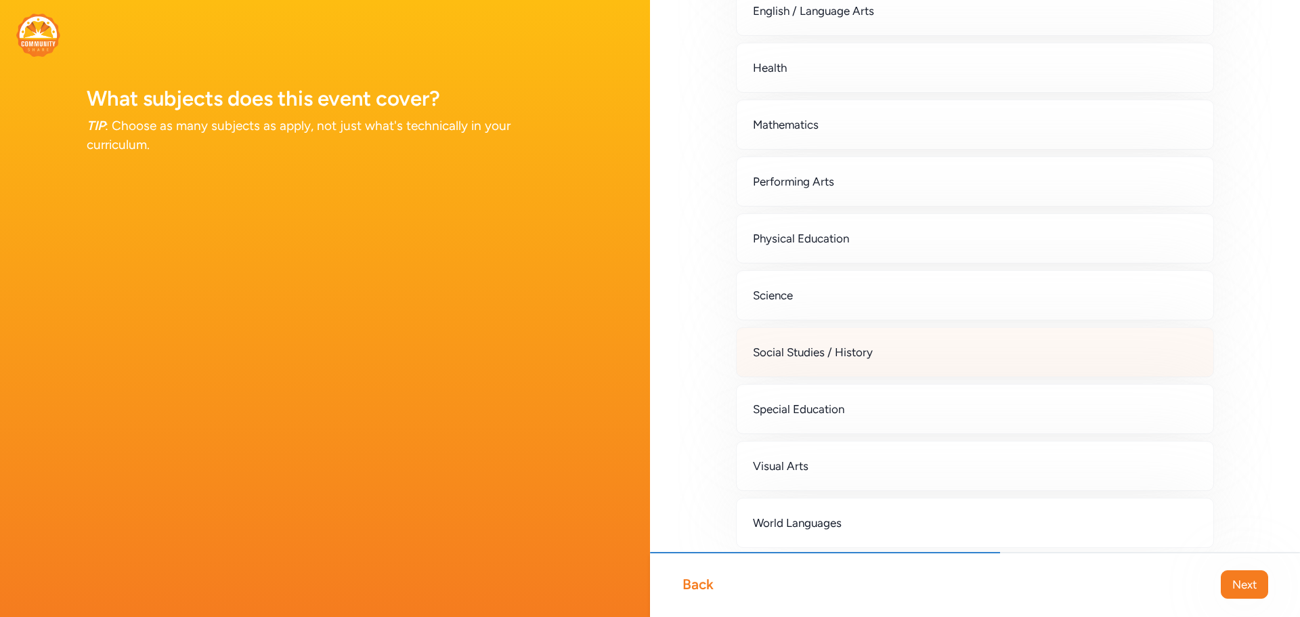
scroll to position [331, 0]
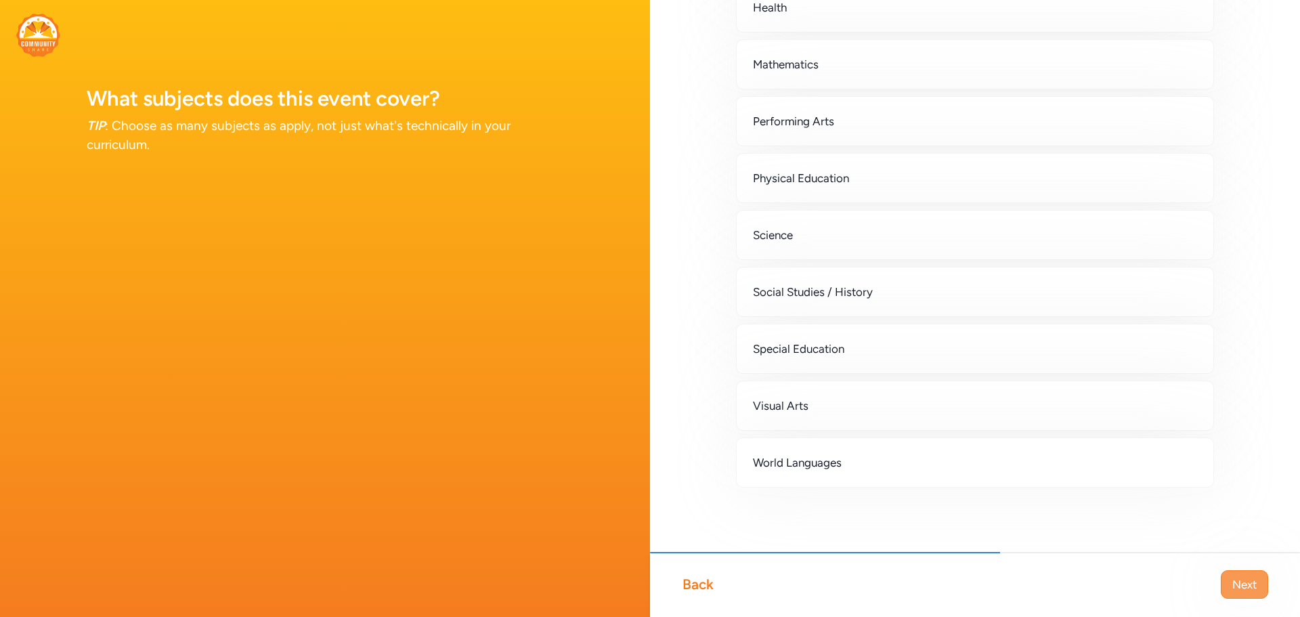
click at [1242, 584] on span "Next" at bounding box center [1244, 584] width 24 height 16
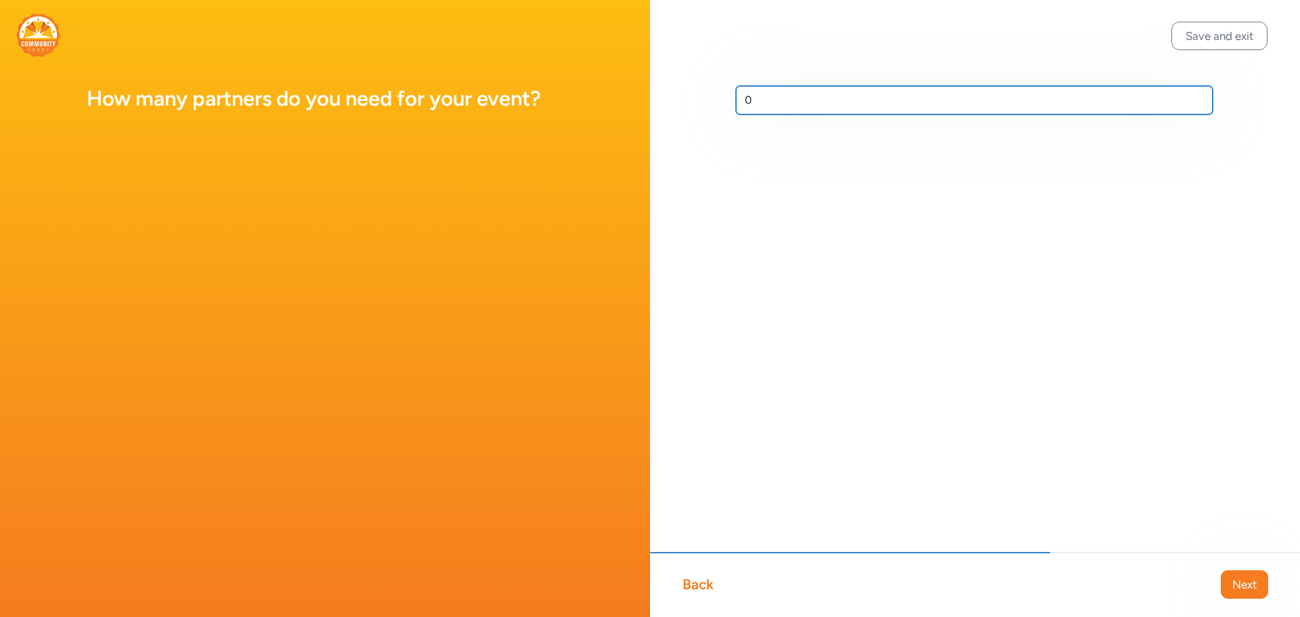
drag, startPoint x: 762, startPoint y: 104, endPoint x: 737, endPoint y: 106, distance: 24.5
click at [739, 106] on input "0" at bounding box center [974, 100] width 477 height 28
type input "2"
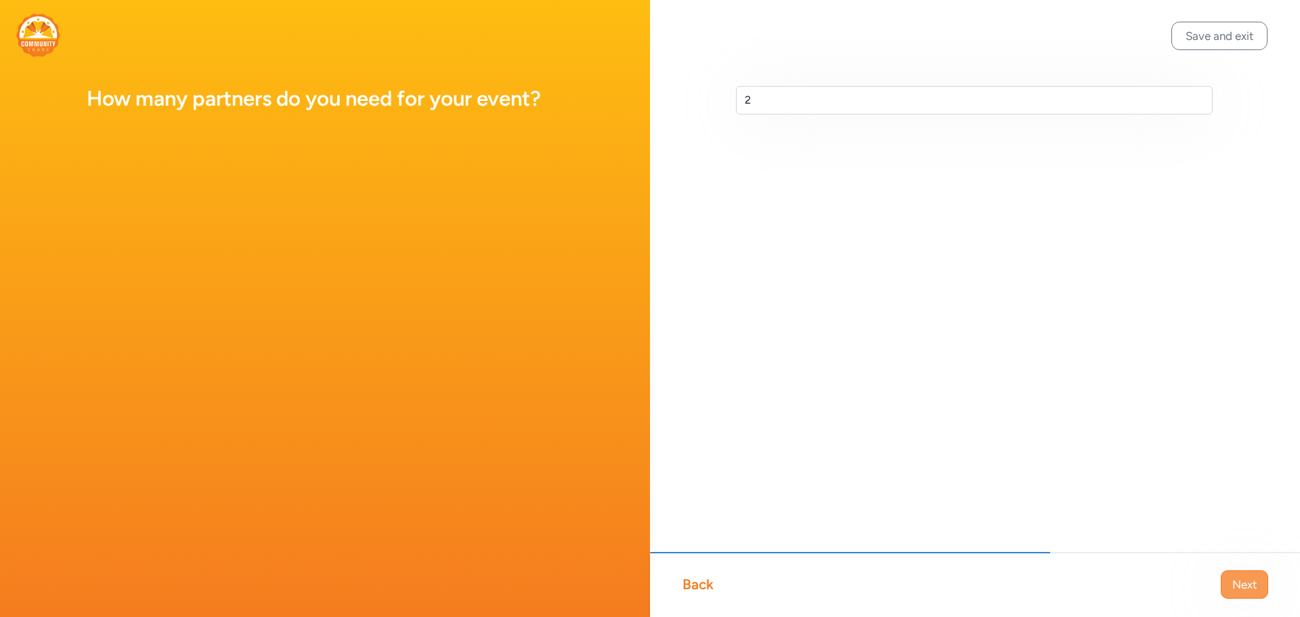
click at [1242, 590] on span "Next" at bounding box center [1244, 584] width 24 height 16
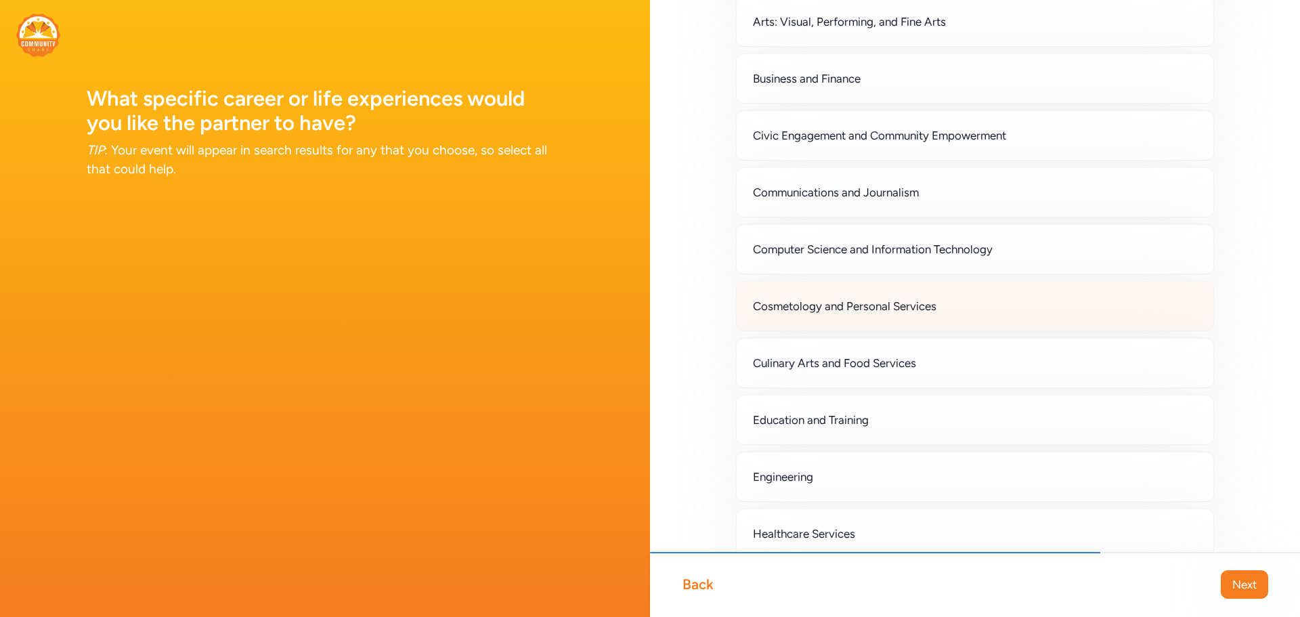
scroll to position [271, 0]
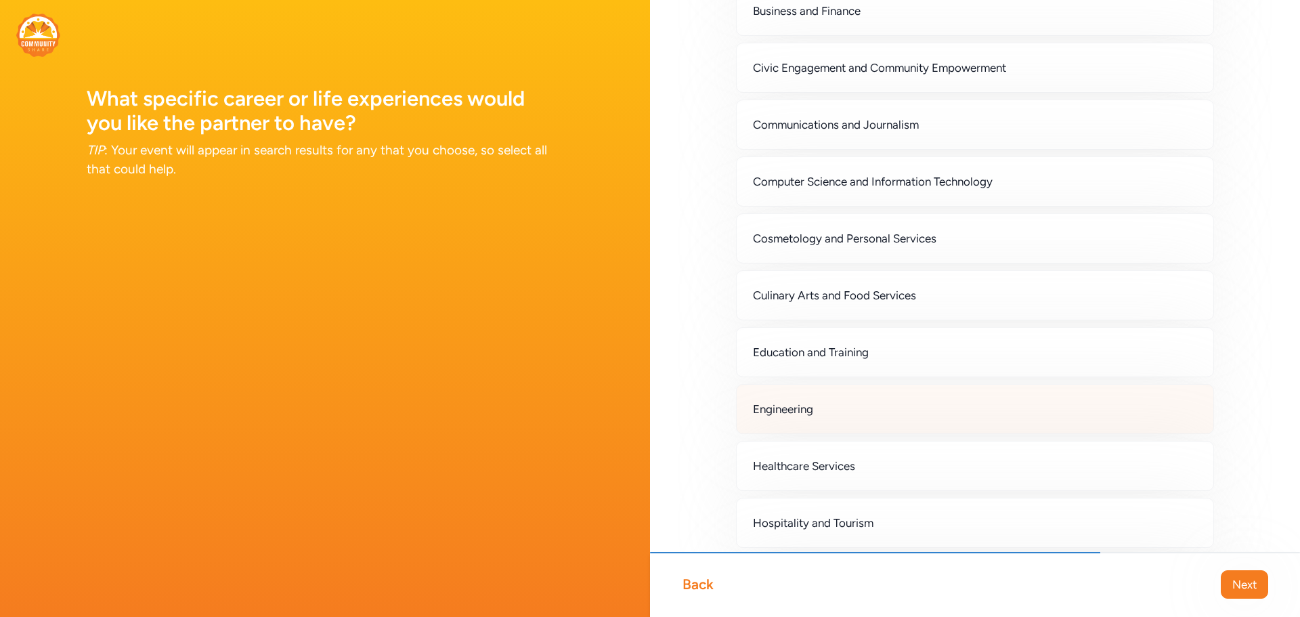
click at [785, 409] on span "Engineering" at bounding box center [783, 409] width 60 height 16
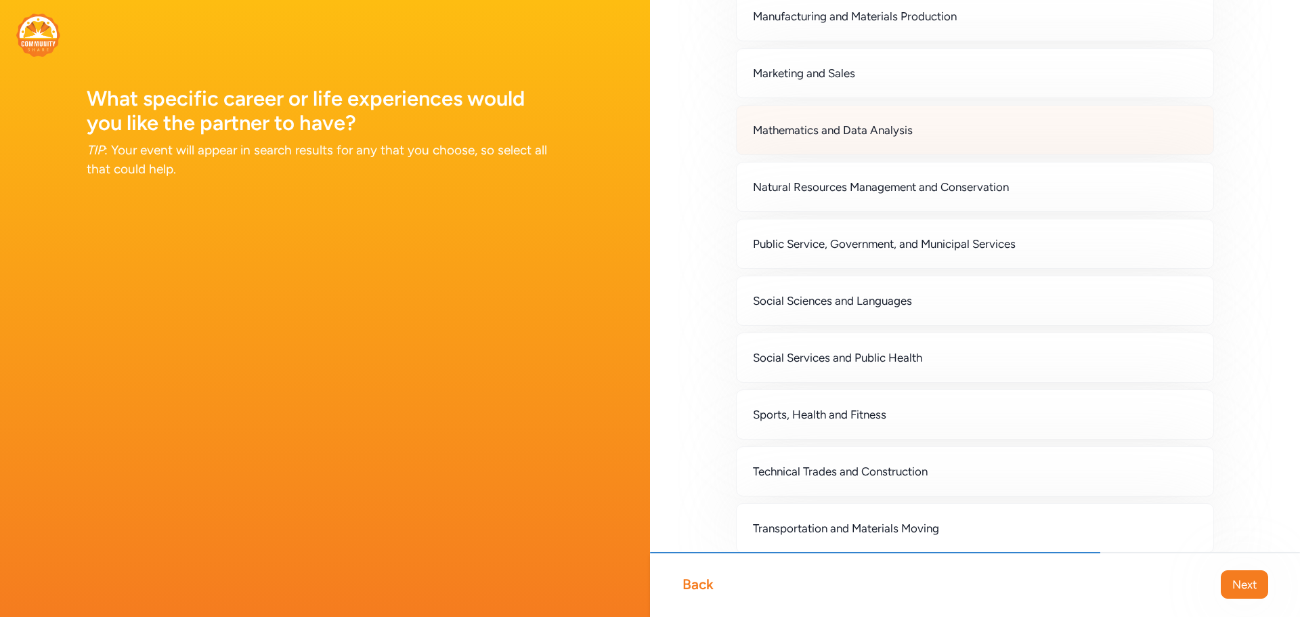
scroll to position [1014, 0]
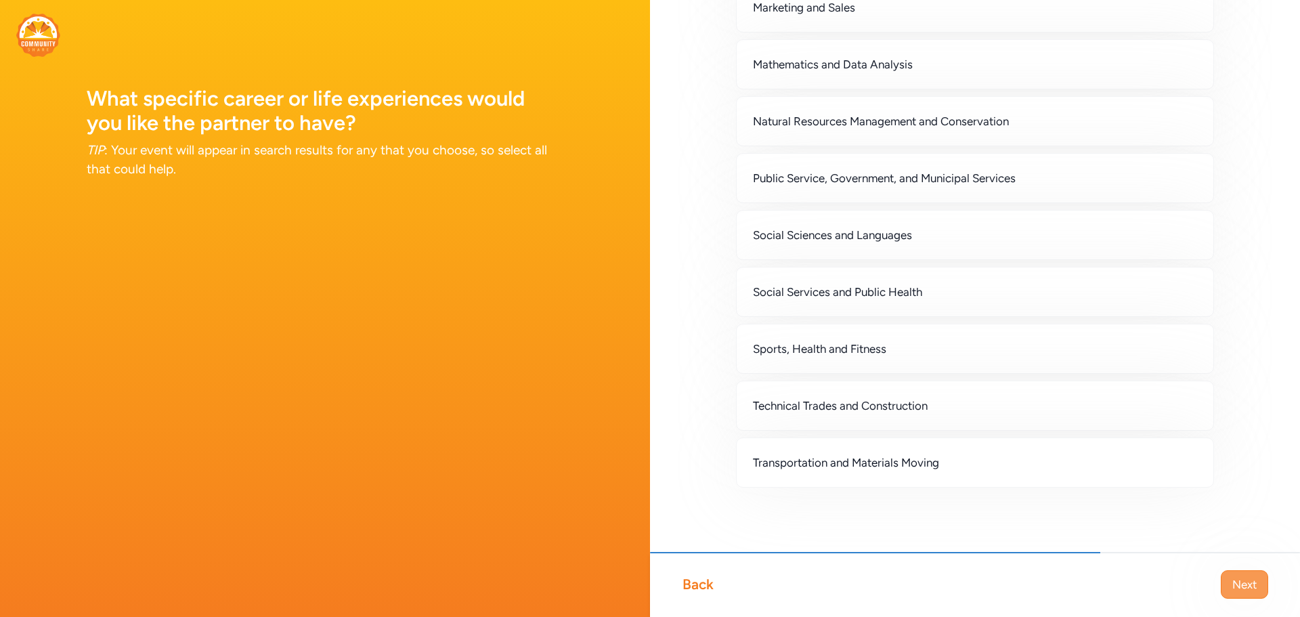
click at [1241, 592] on button "Next" at bounding box center [1244, 584] width 47 height 28
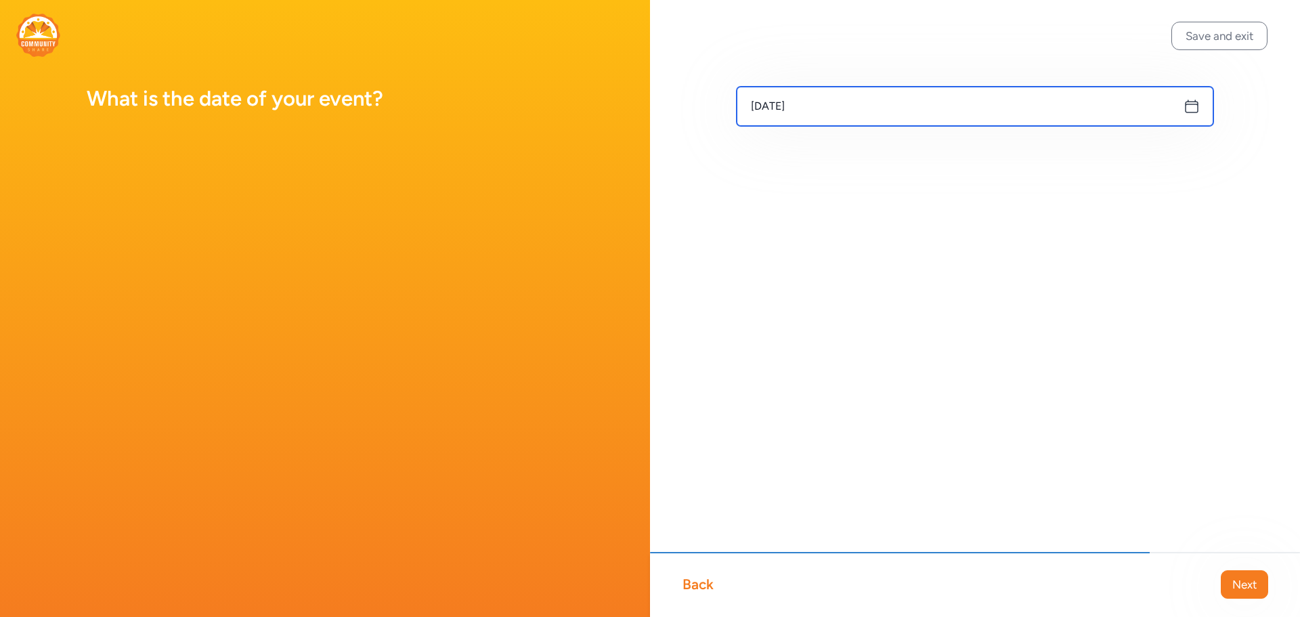
click at [1194, 102] on div "Sep 23, 2025" at bounding box center [975, 106] width 477 height 39
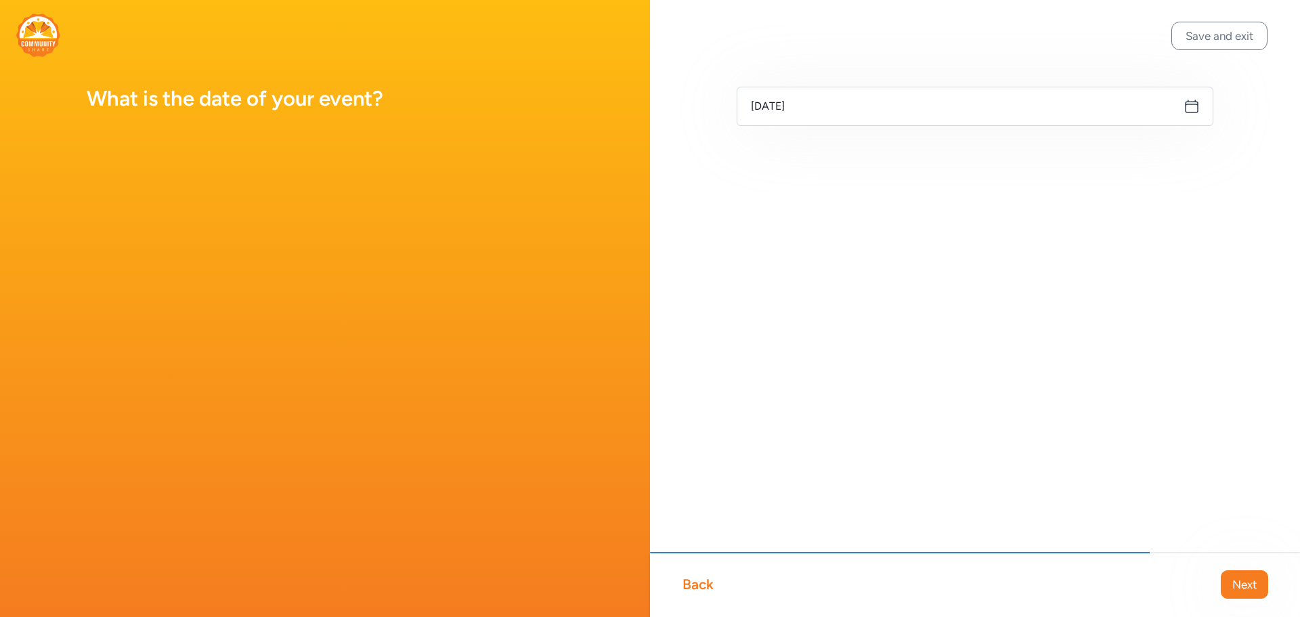
click at [1194, 103] on icon at bounding box center [1192, 106] width 16 height 16
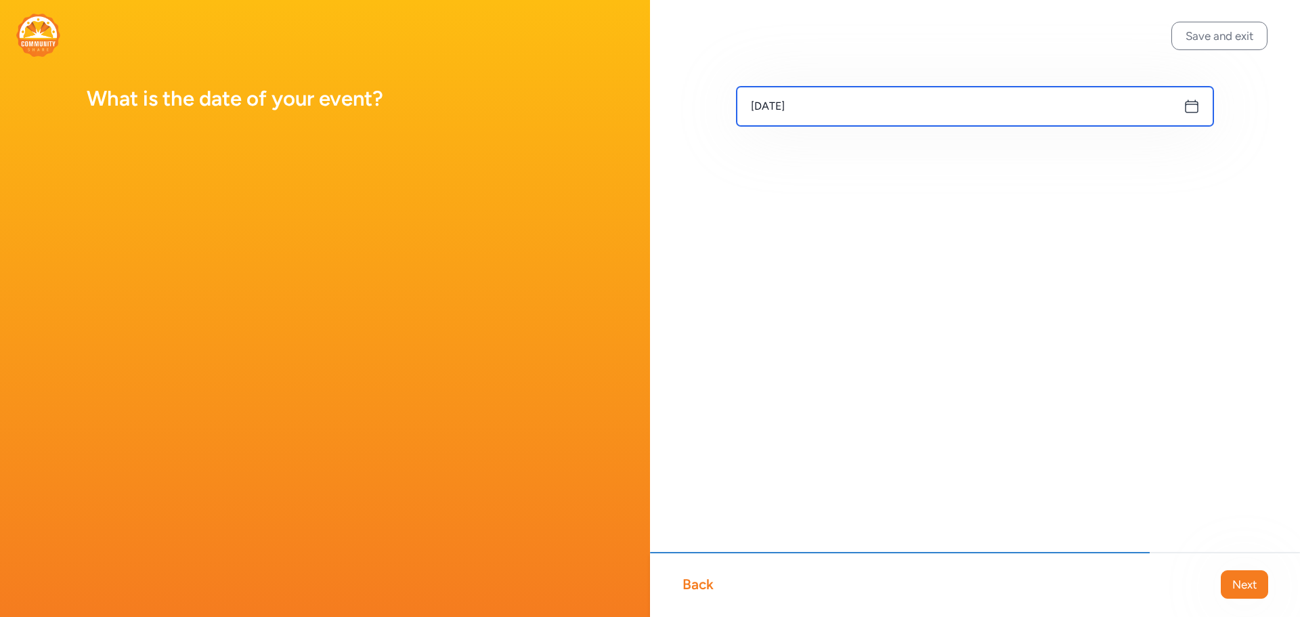
click at [1183, 105] on input "Sep 23, 2025" at bounding box center [975, 106] width 477 height 39
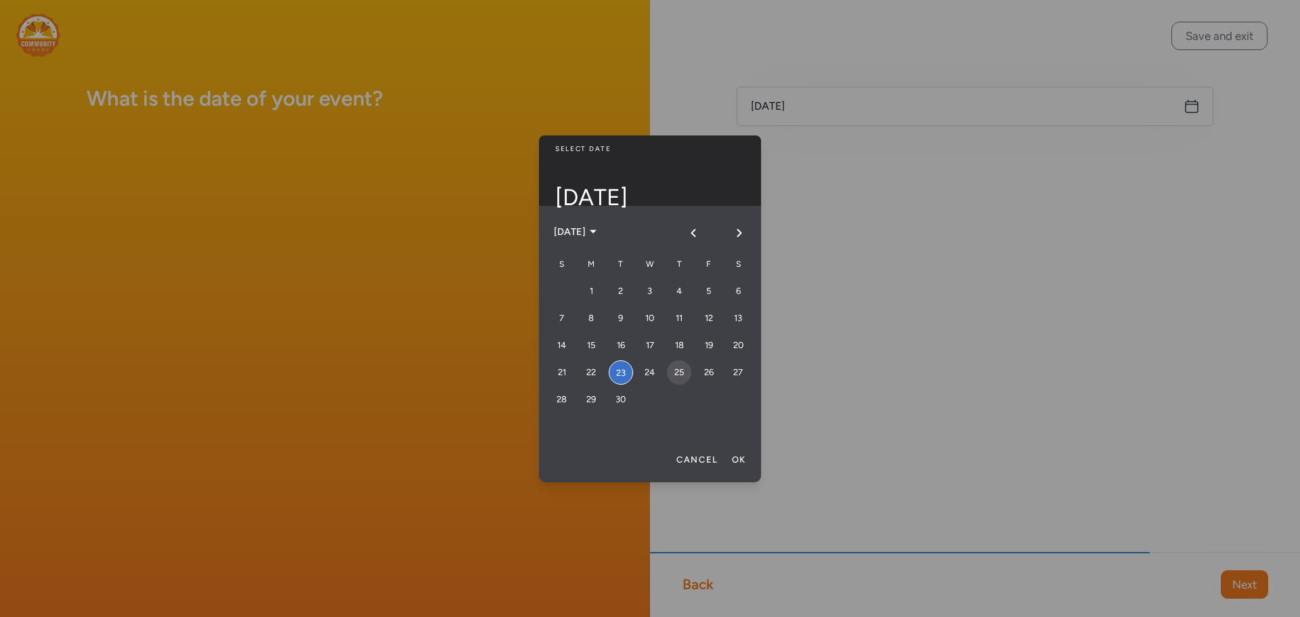
click at [685, 378] on div "25" at bounding box center [679, 372] width 24 height 24
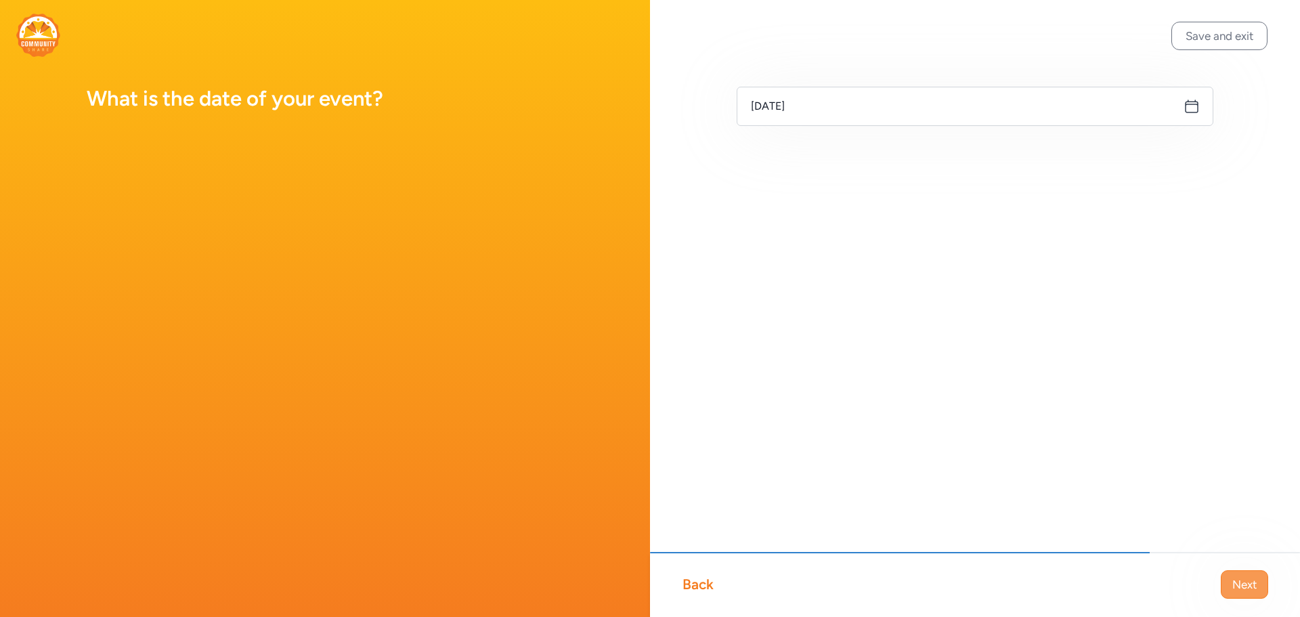
click at [1255, 580] on span "Next" at bounding box center [1244, 584] width 24 height 16
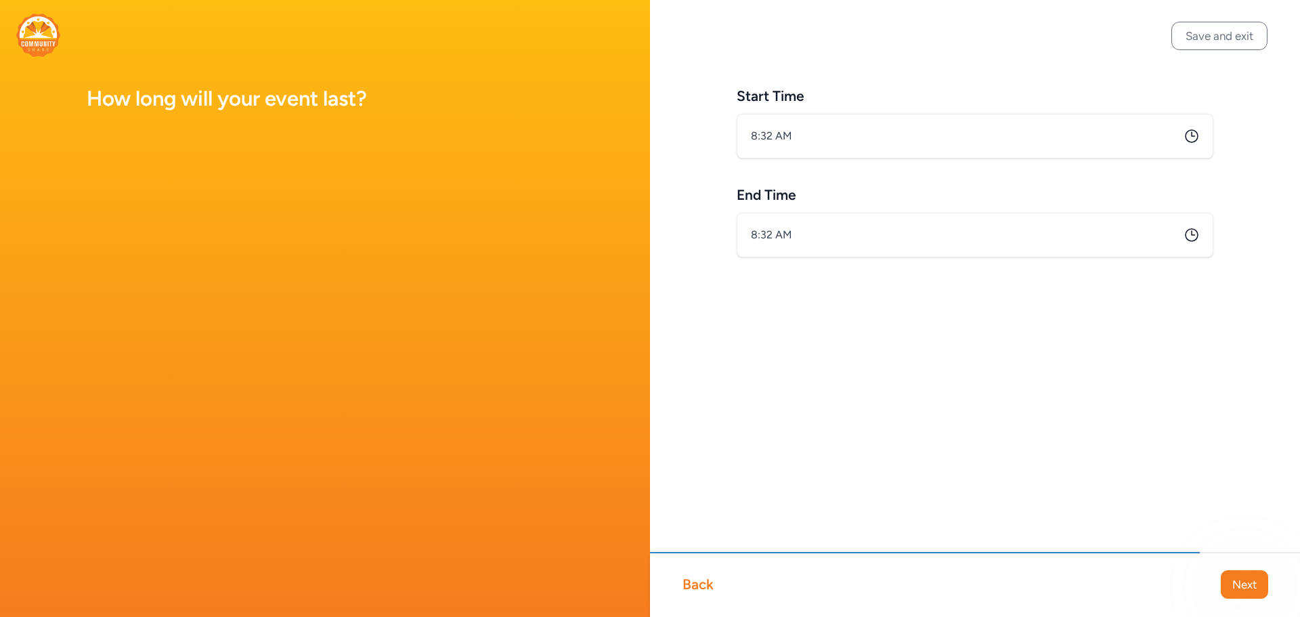
click at [1196, 135] on icon at bounding box center [1192, 136] width 16 height 16
click at [1186, 135] on icon at bounding box center [1192, 136] width 16 height 16
click at [1190, 135] on icon at bounding box center [1192, 136] width 16 height 16
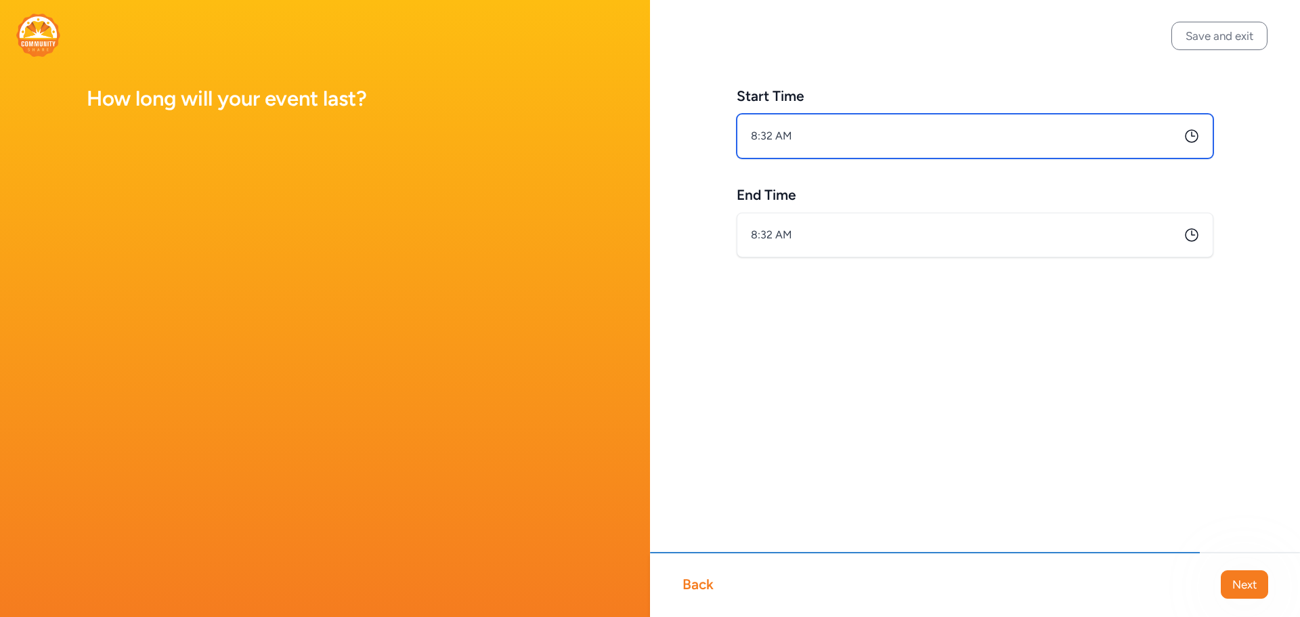
drag, startPoint x: 772, startPoint y: 139, endPoint x: 750, endPoint y: 142, distance: 21.8
click at [750, 142] on input "8:32 AM" at bounding box center [975, 136] width 477 height 45
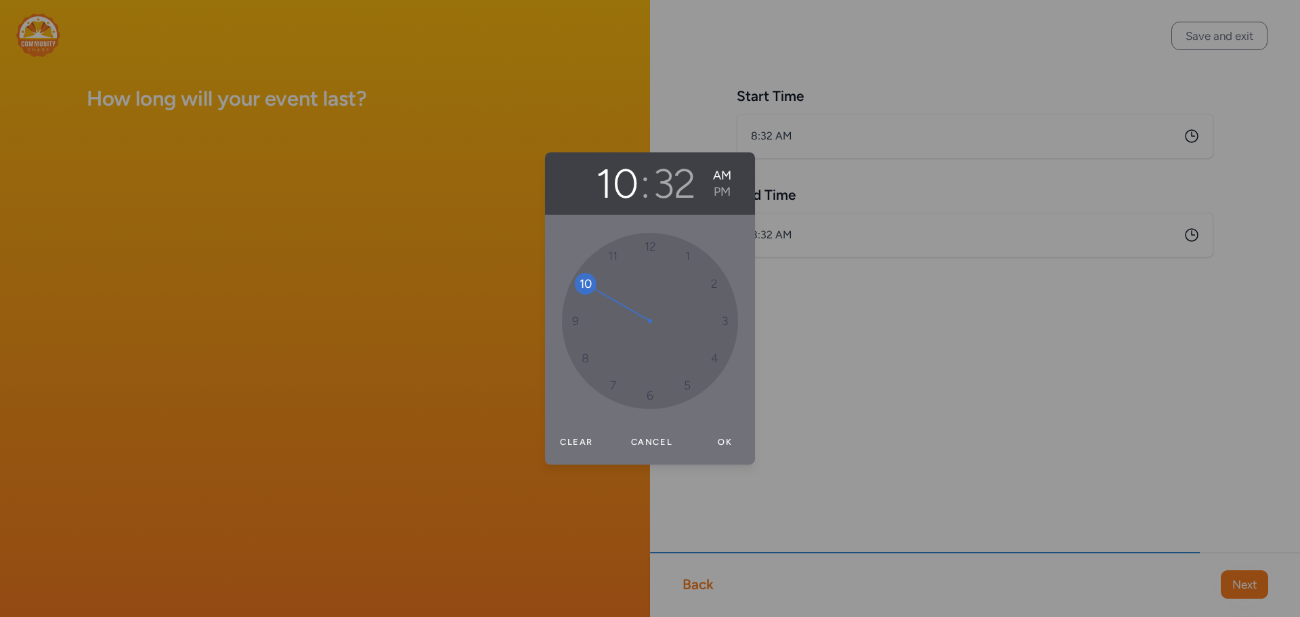
drag, startPoint x: 588, startPoint y: 357, endPoint x: 594, endPoint y: 295, distance: 62.6
drag, startPoint x: 588, startPoint y: 286, endPoint x: 582, endPoint y: 316, distance: 31.2
click at [722, 443] on button "Ok" at bounding box center [724, 442] width 43 height 27
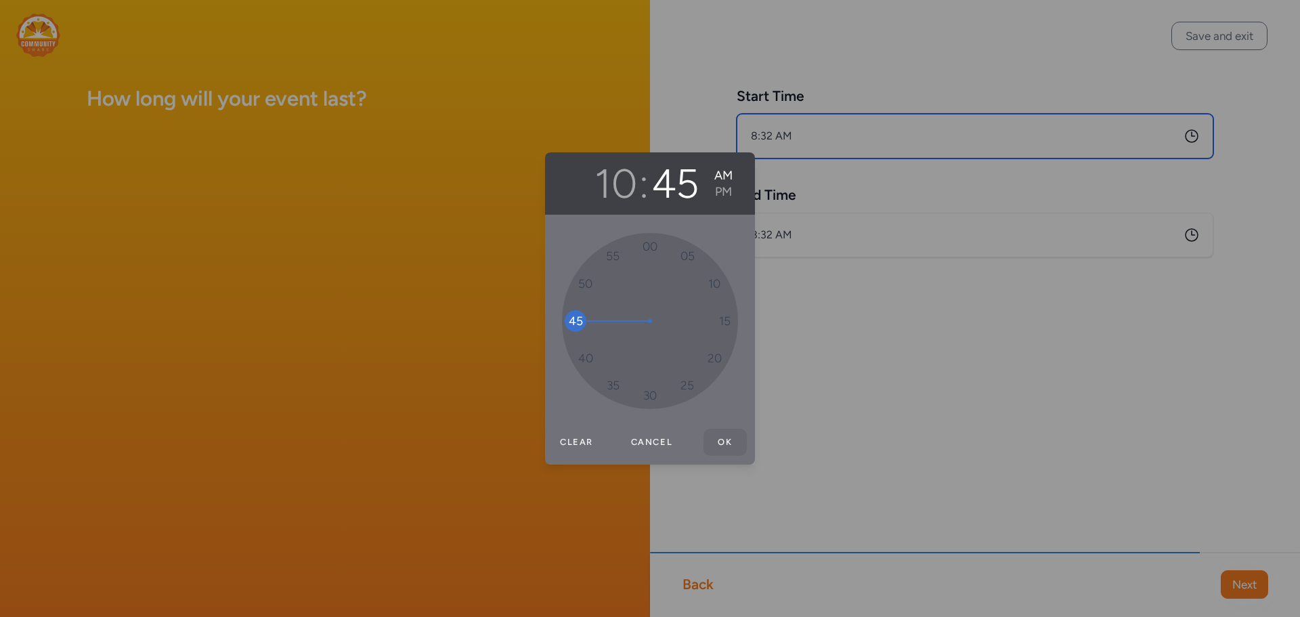
type input "10:45 AM"
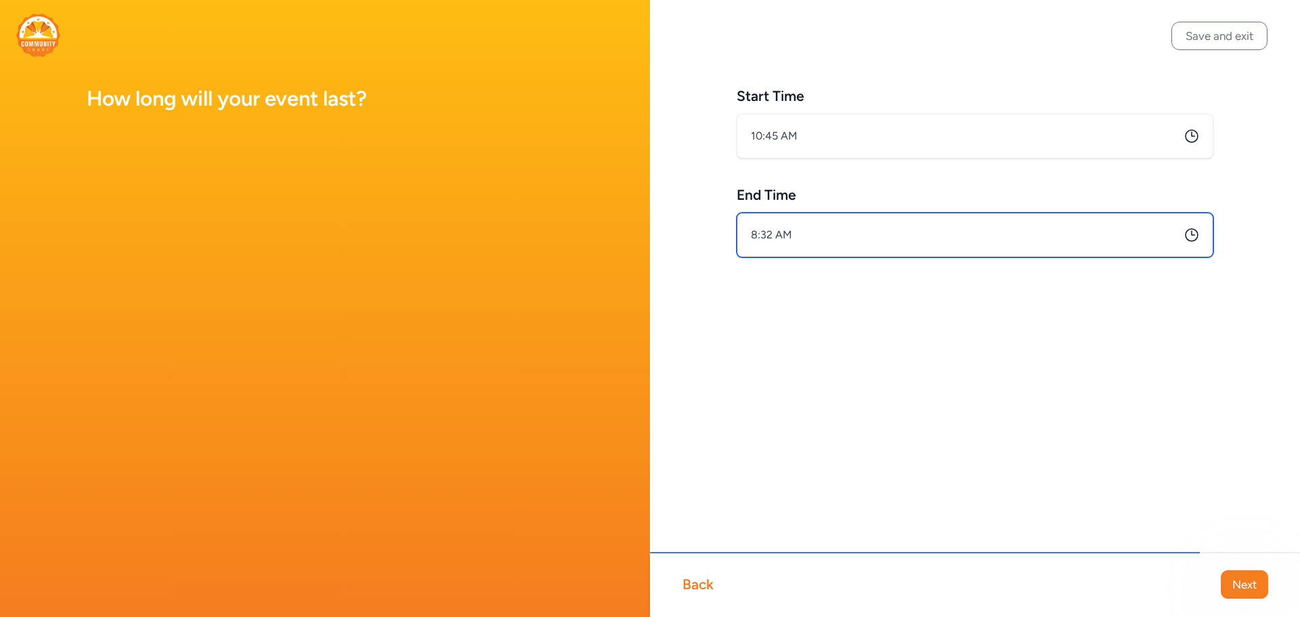
click at [769, 234] on input "8:32 AM" at bounding box center [975, 235] width 477 height 45
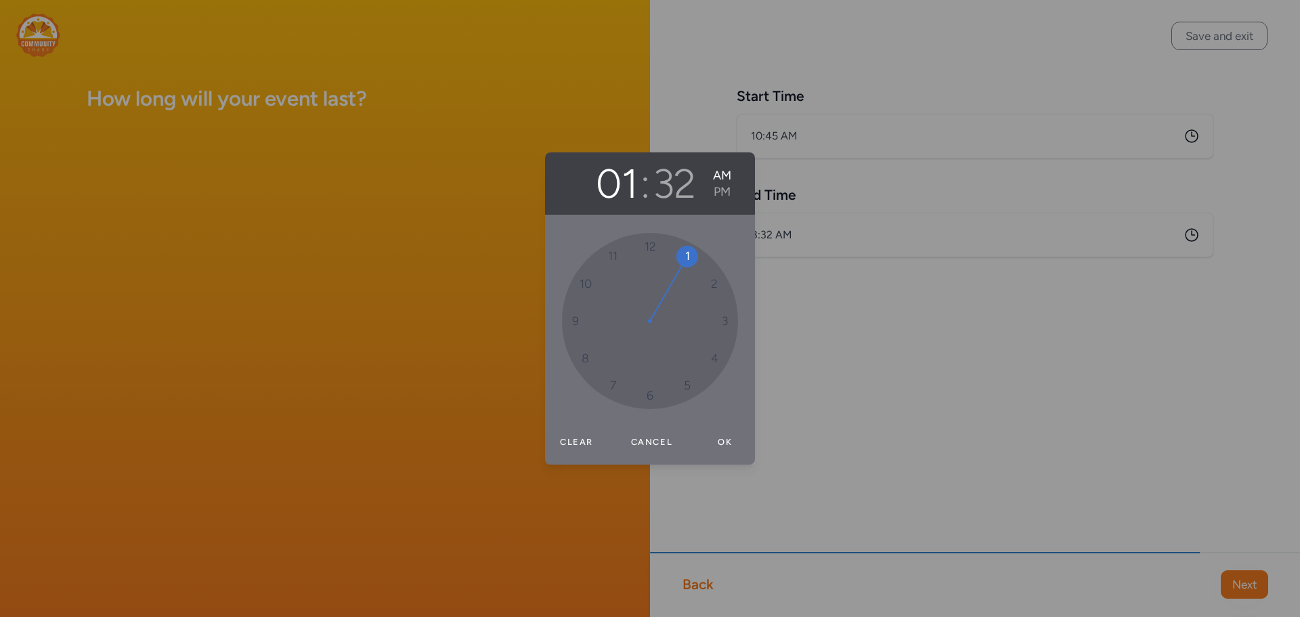
drag, startPoint x: 590, startPoint y: 355, endPoint x: 672, endPoint y: 253, distance: 131.4
drag, startPoint x: 638, startPoint y: 397, endPoint x: 723, endPoint y: 282, distance: 143.4
click at [723, 282] on div "00 05 10 15 20 25 30 35 40 45 50 55" at bounding box center [650, 321] width 176 height 176
click at [724, 191] on button "PM" at bounding box center [721, 191] width 18 height 16
click at [721, 441] on button "Ok" at bounding box center [724, 442] width 43 height 27
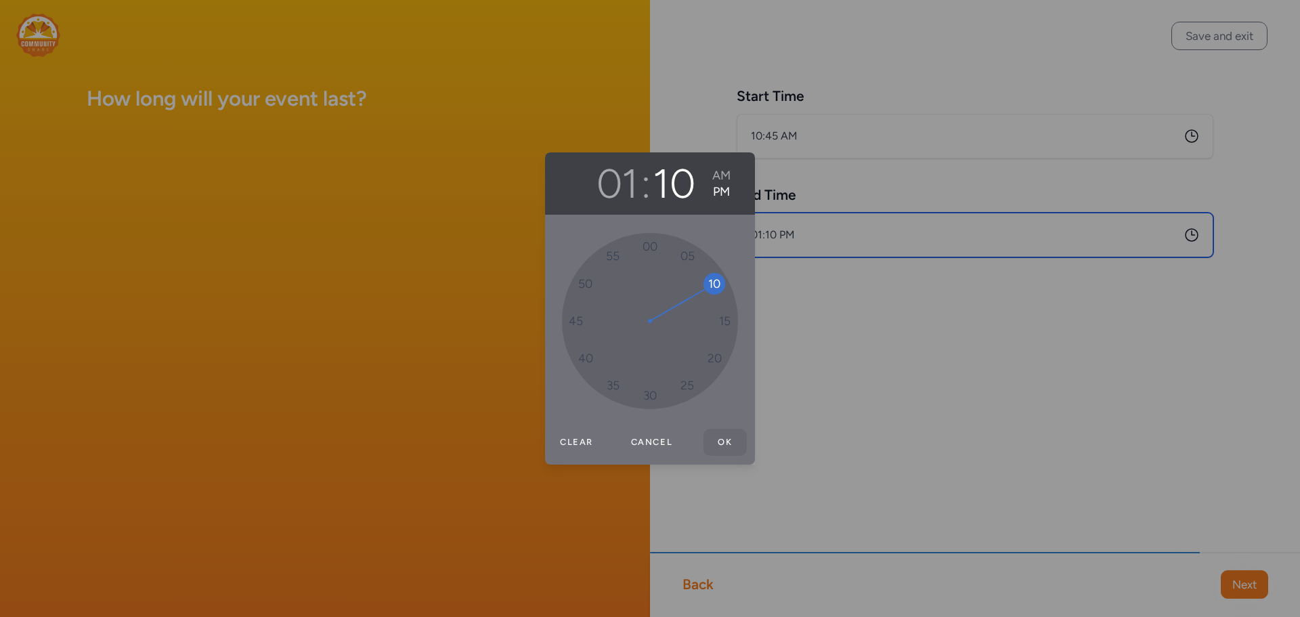
type input "1:10 PM"
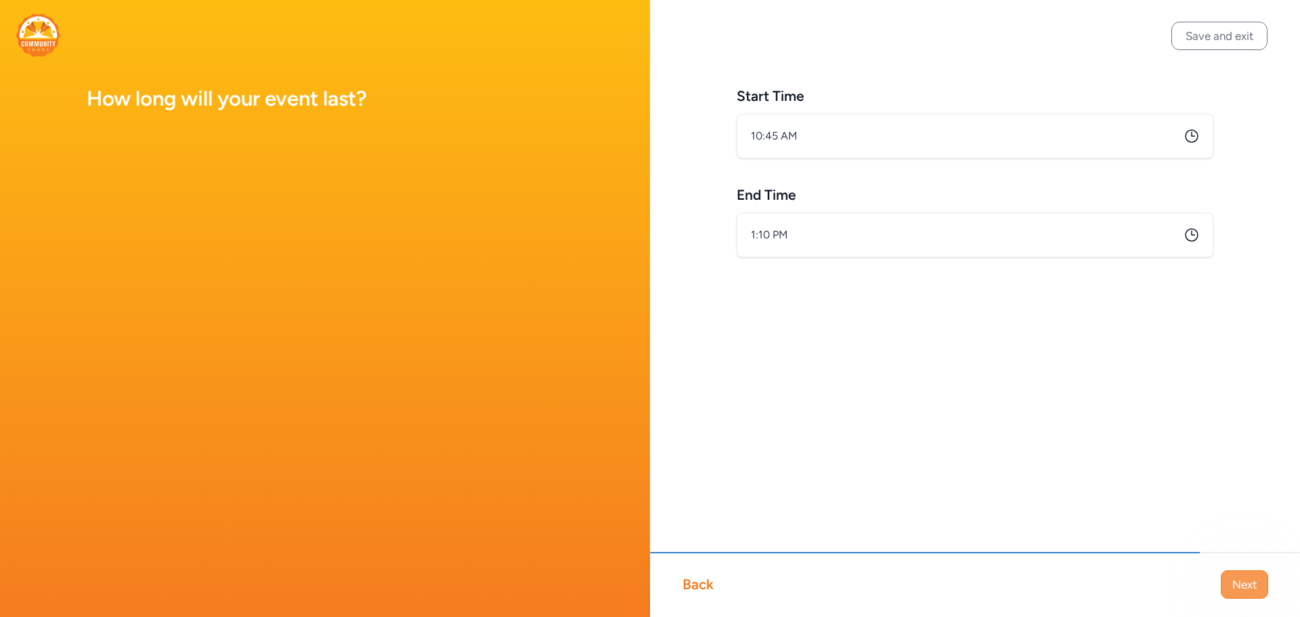
click at [1222, 578] on button "Next" at bounding box center [1244, 584] width 47 height 28
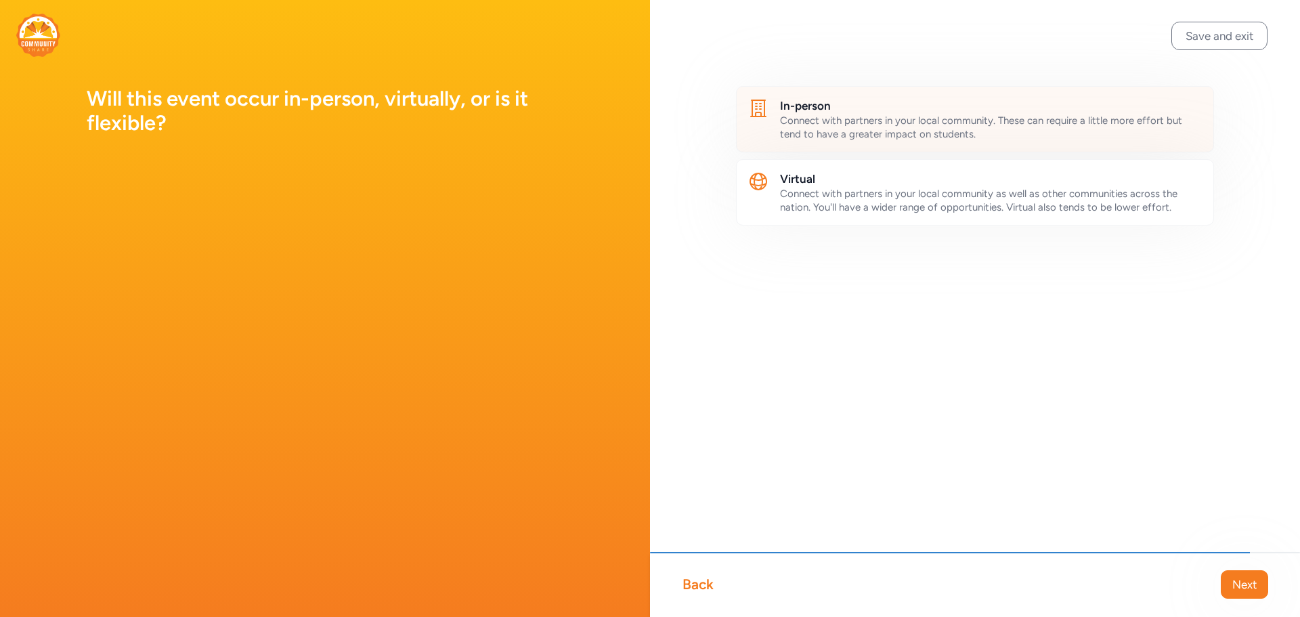
click at [819, 128] on span "Connect with partners in your local community. These can require a little more …" at bounding box center [981, 127] width 402 height 26
click at [1246, 588] on span "Next" at bounding box center [1244, 584] width 24 height 16
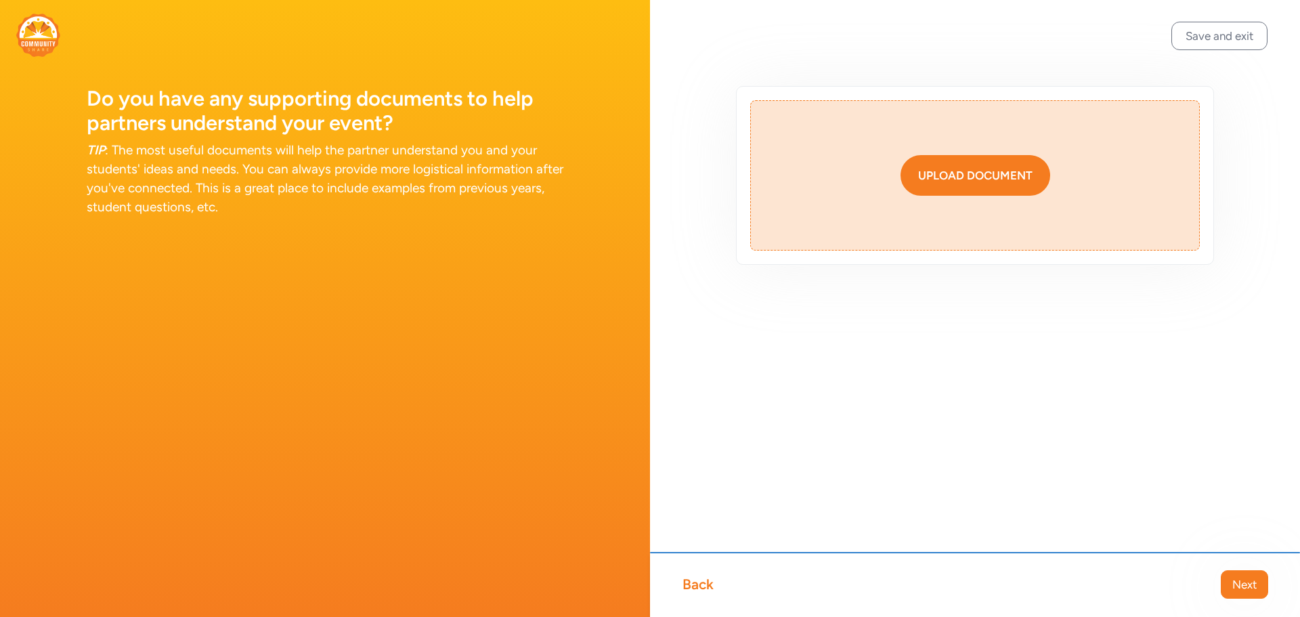
click at [978, 178] on div "Upload document" at bounding box center [975, 175] width 114 height 16
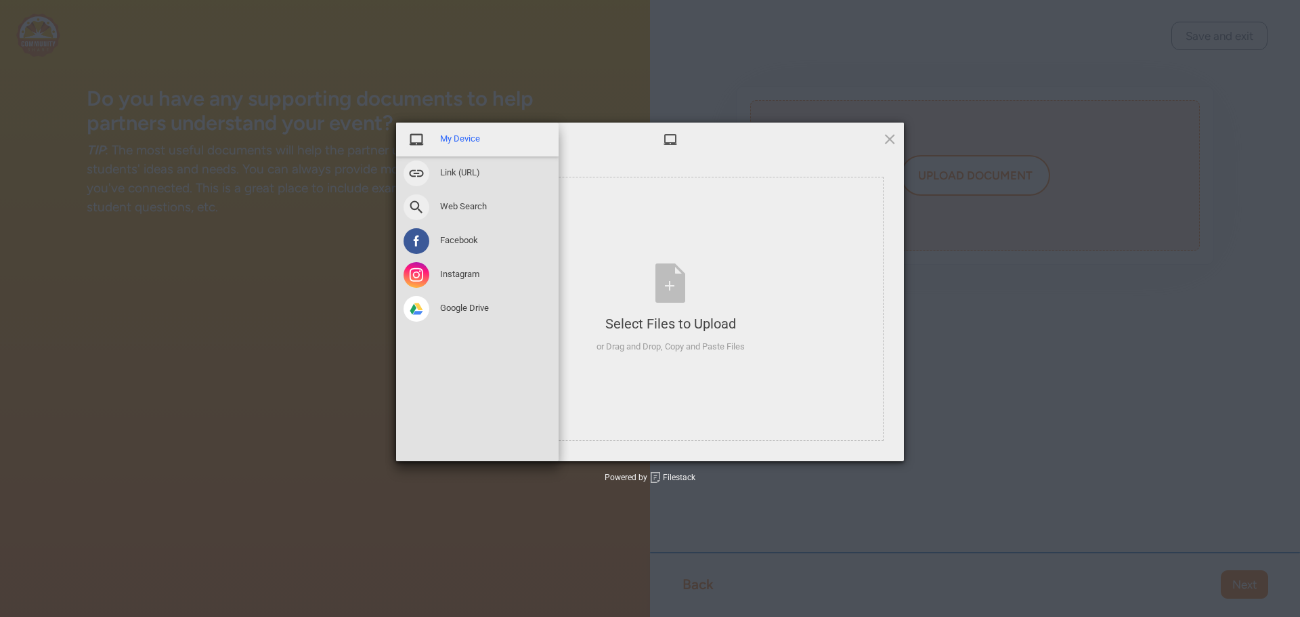
click at [450, 141] on span "My Device" at bounding box center [460, 139] width 40 height 12
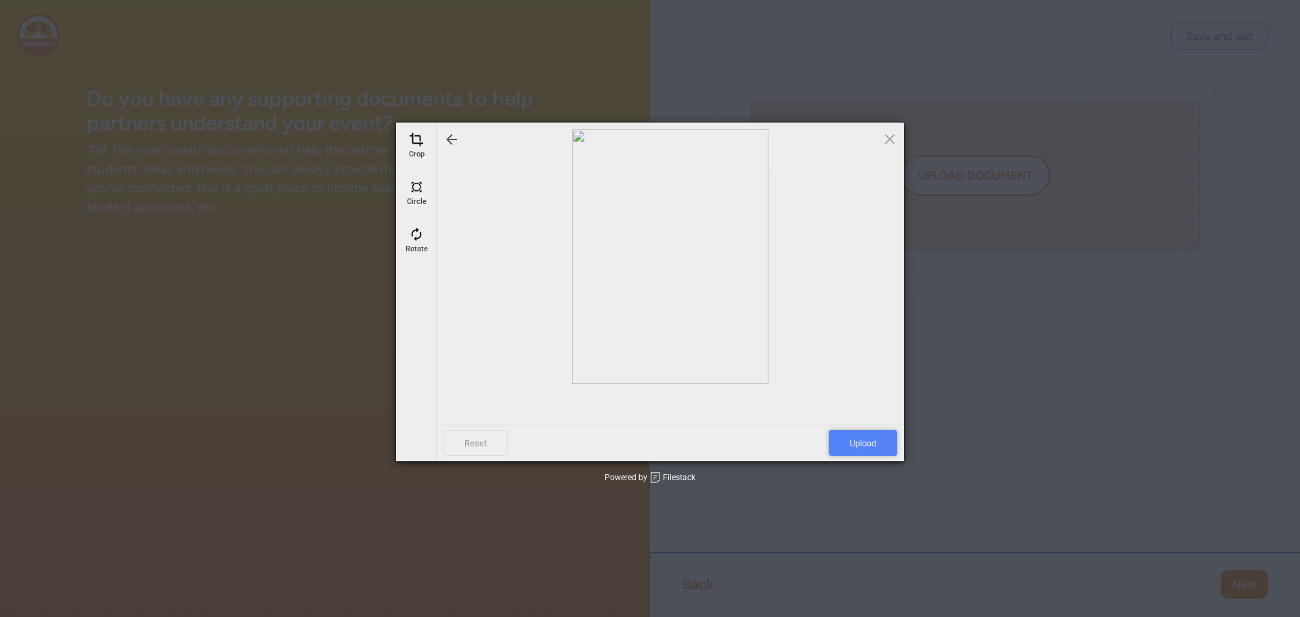
click at [878, 443] on span "Upload" at bounding box center [863, 443] width 68 height 26
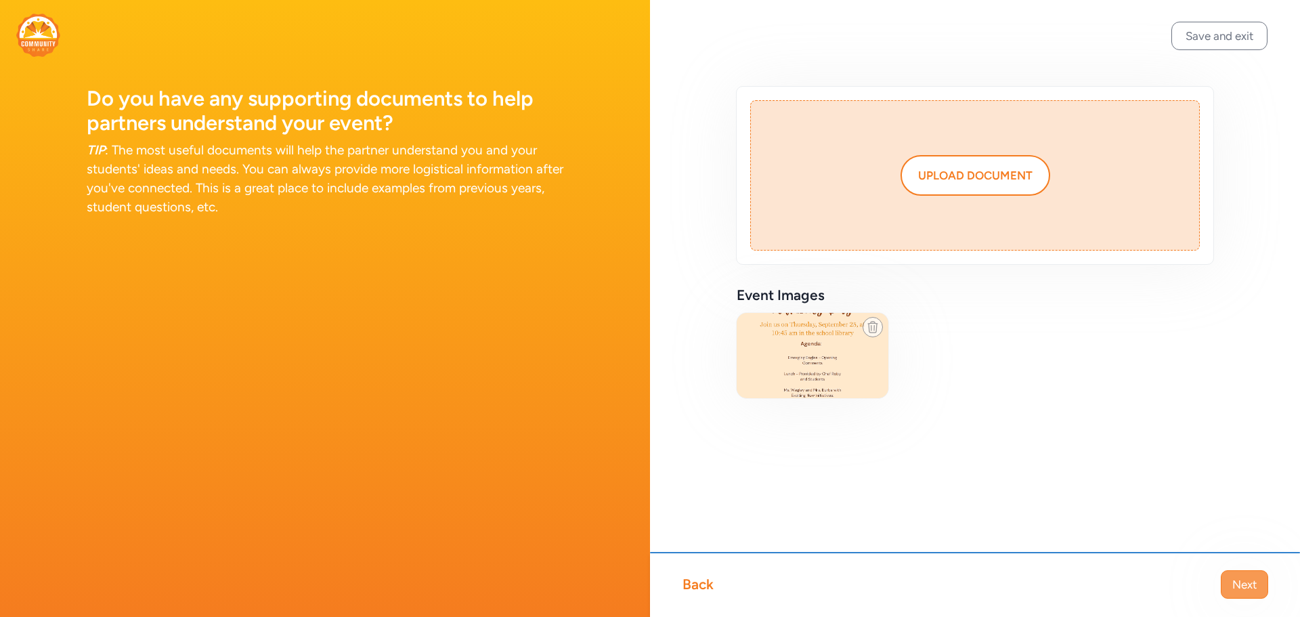
click at [1228, 584] on button "Next" at bounding box center [1244, 584] width 47 height 28
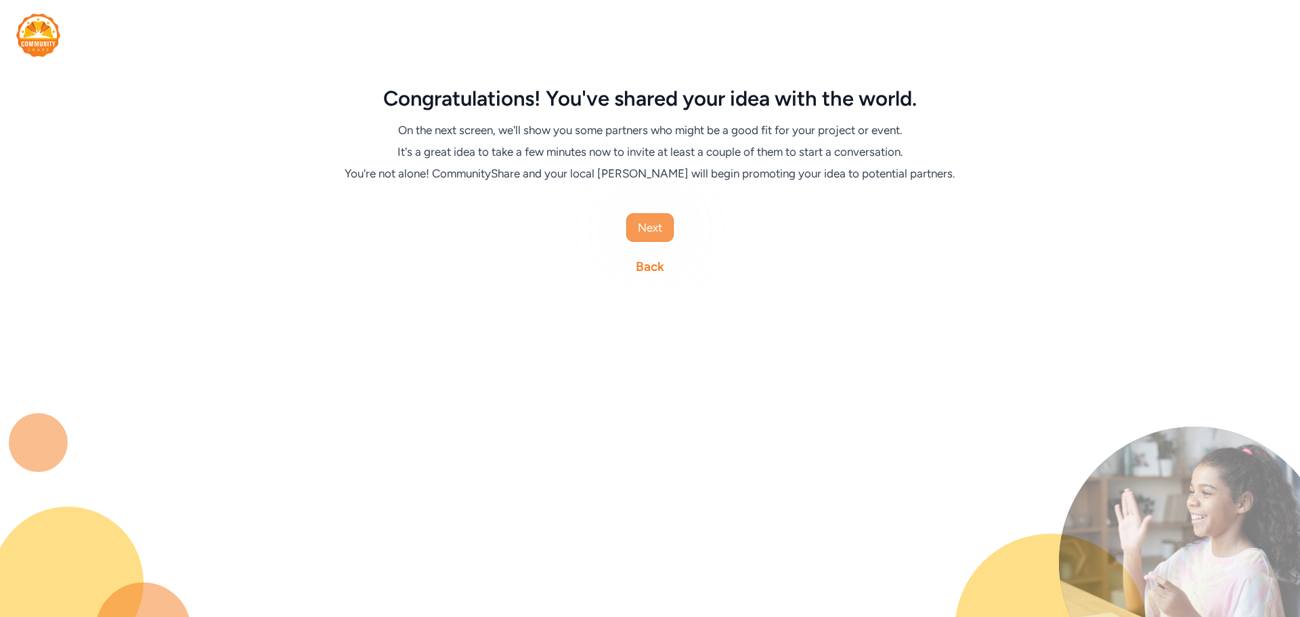
click at [657, 229] on span "Next" at bounding box center [650, 227] width 24 height 16
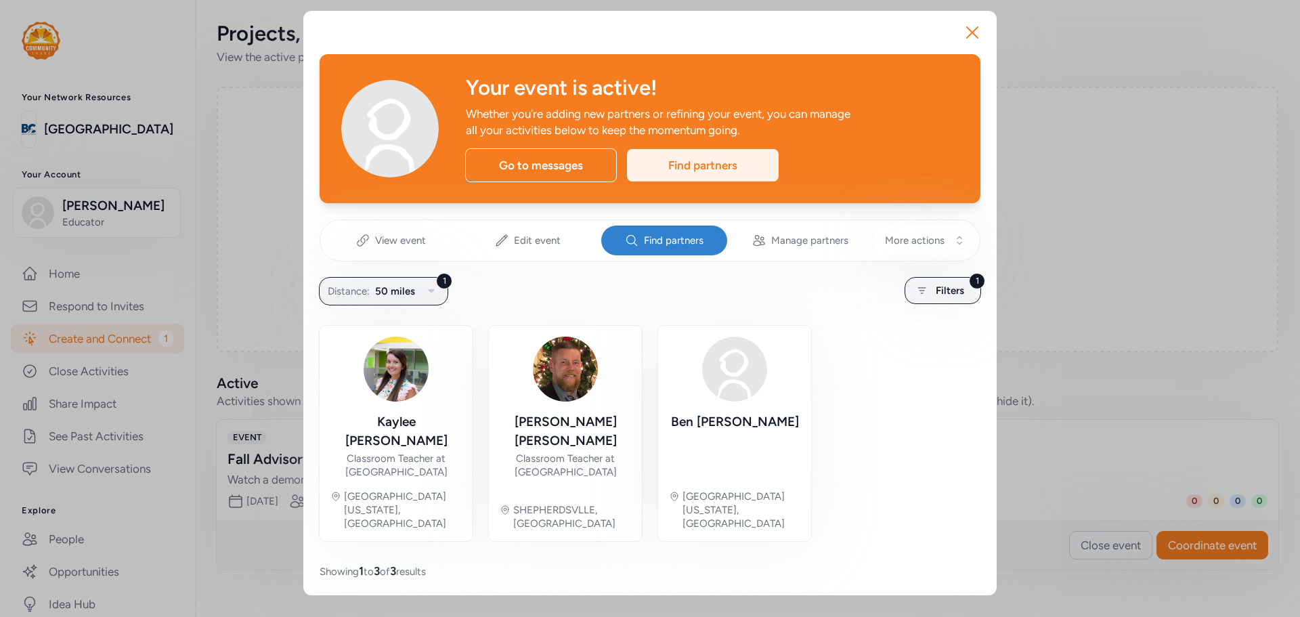
click at [672, 159] on div "Find partners" at bounding box center [703, 165] width 152 height 32
click at [930, 298] on div "1 Filters" at bounding box center [943, 290] width 77 height 27
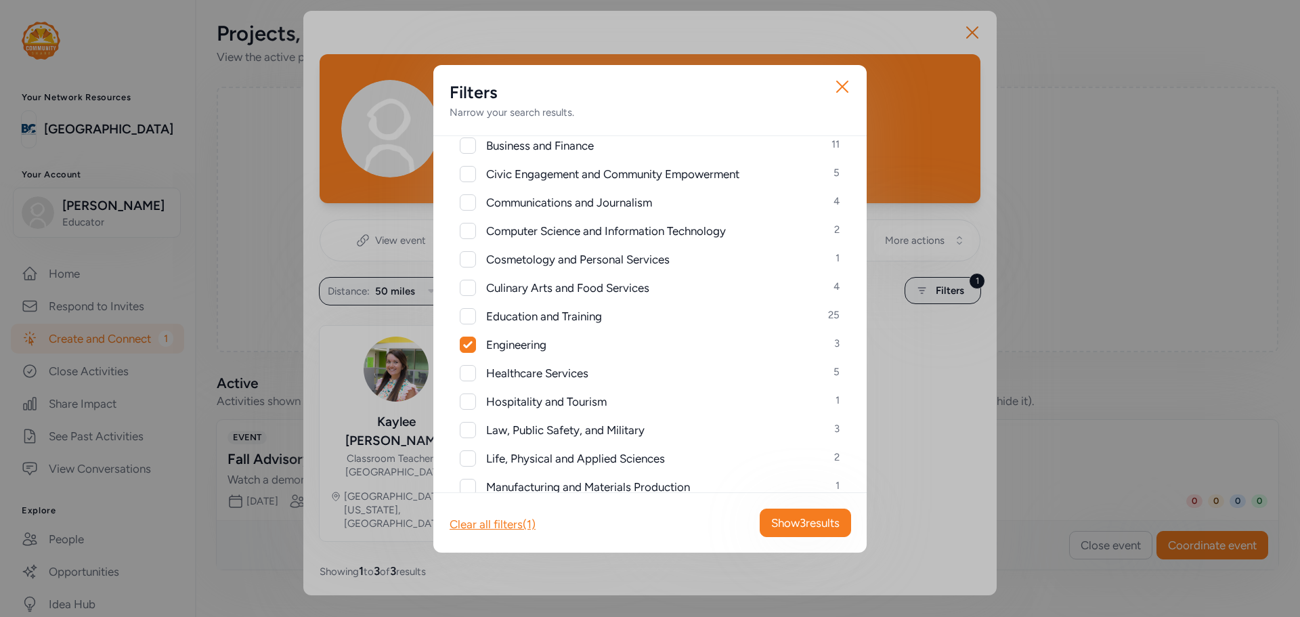
scroll to position [474, 0]
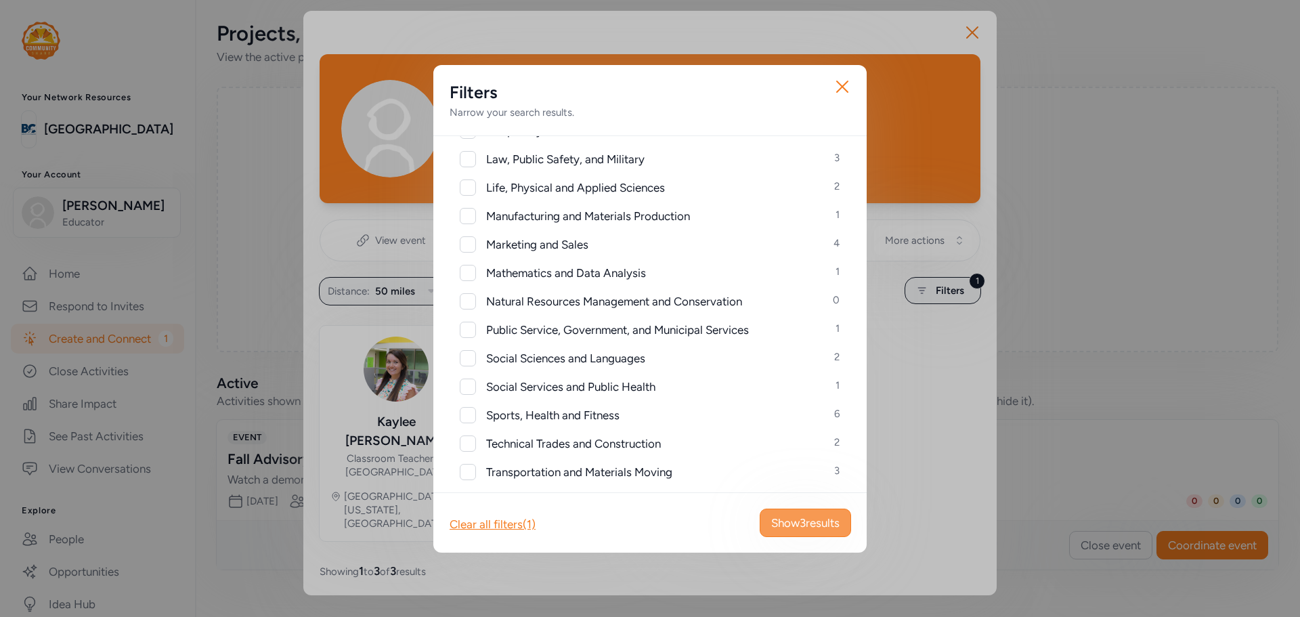
click at [793, 522] on span "Show 3 results" at bounding box center [805, 523] width 68 height 16
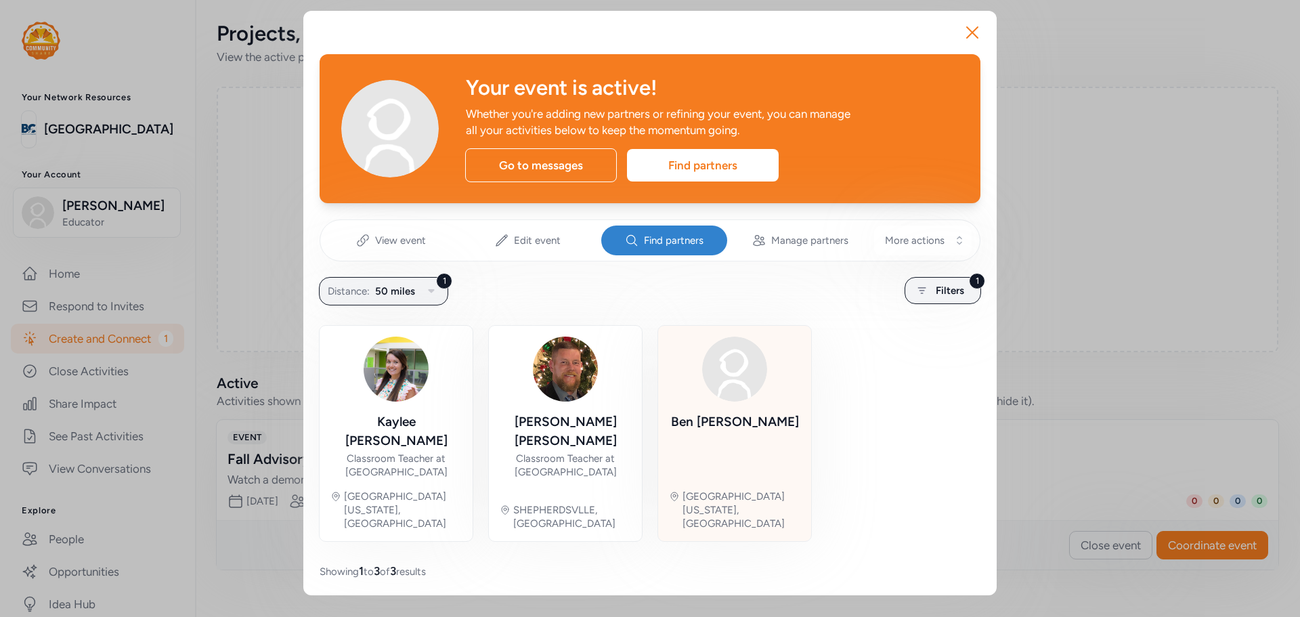
click at [726, 429] on div "Ben Adkins" at bounding box center [735, 421] width 128 height 19
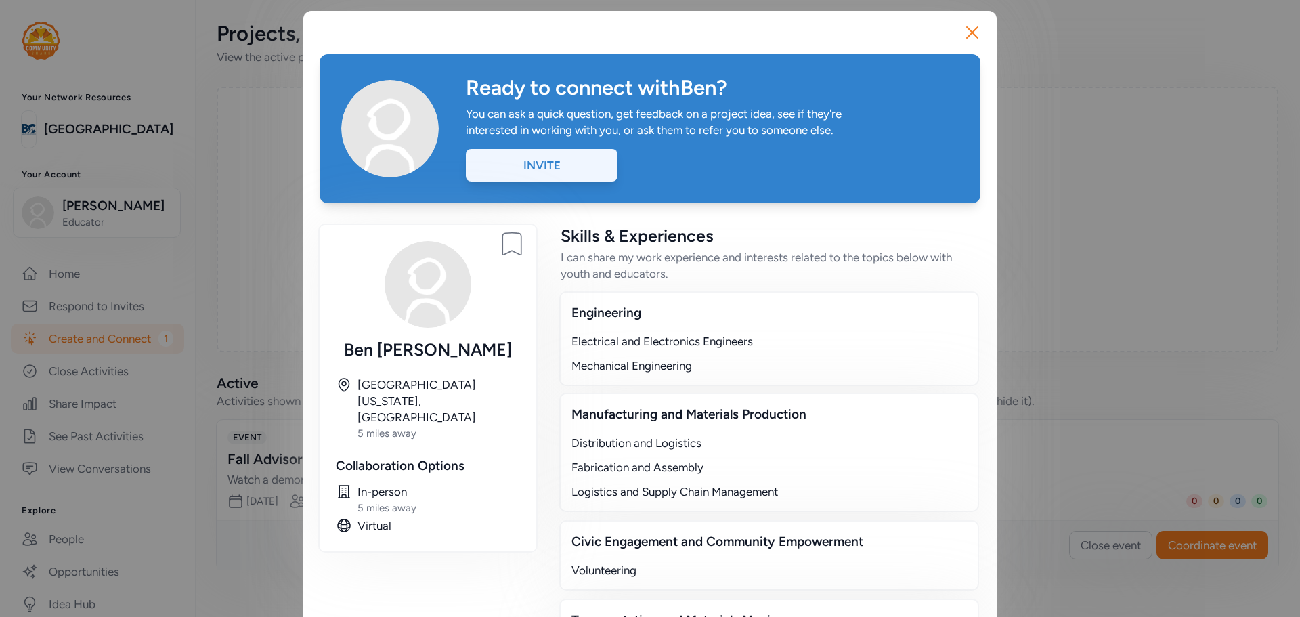
click at [530, 173] on div "Invite" at bounding box center [542, 165] width 152 height 32
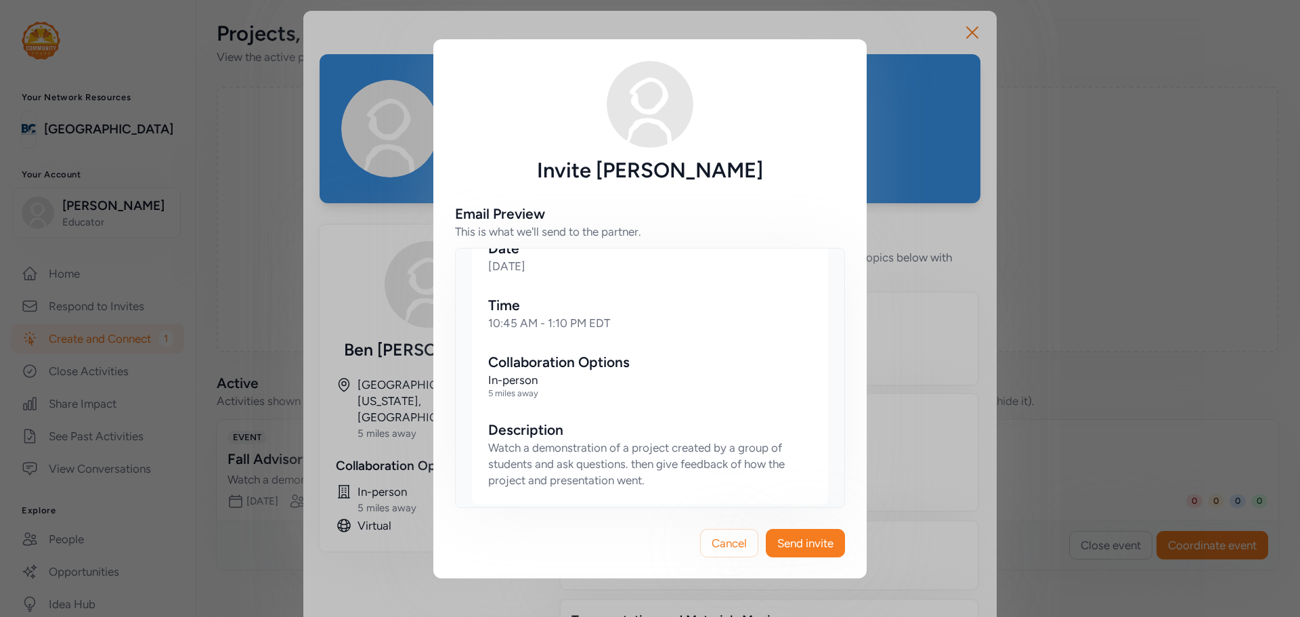
scroll to position [205, 0]
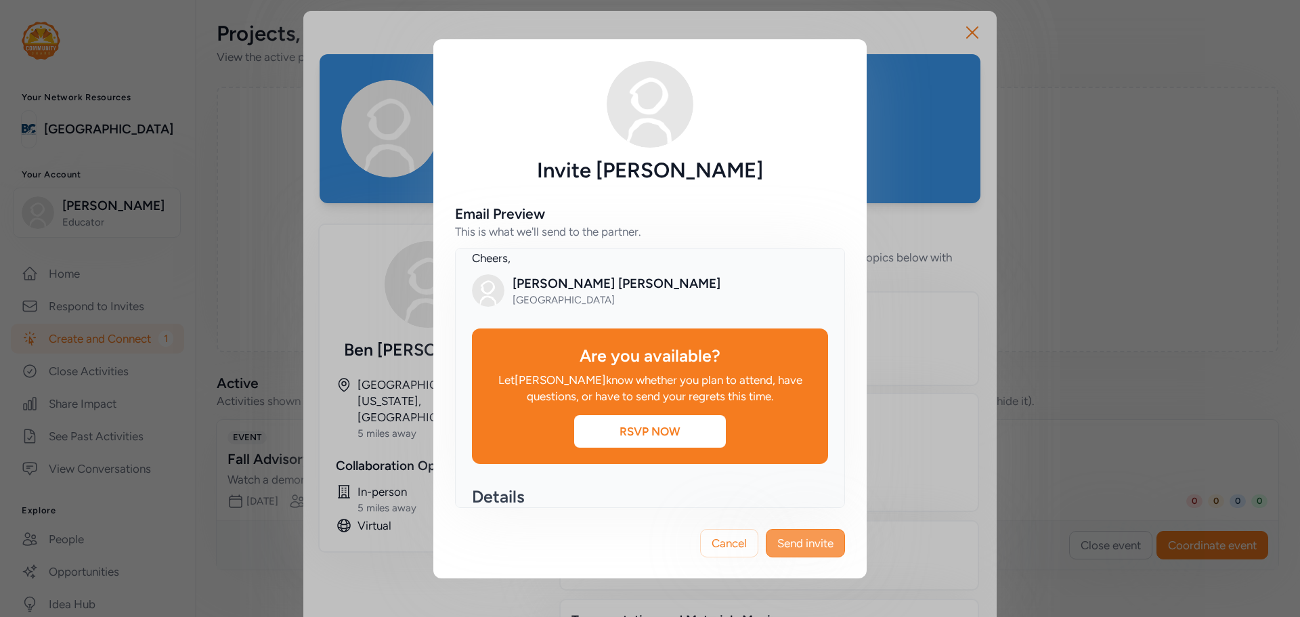
click at [817, 552] on button "Send invite" at bounding box center [805, 543] width 79 height 28
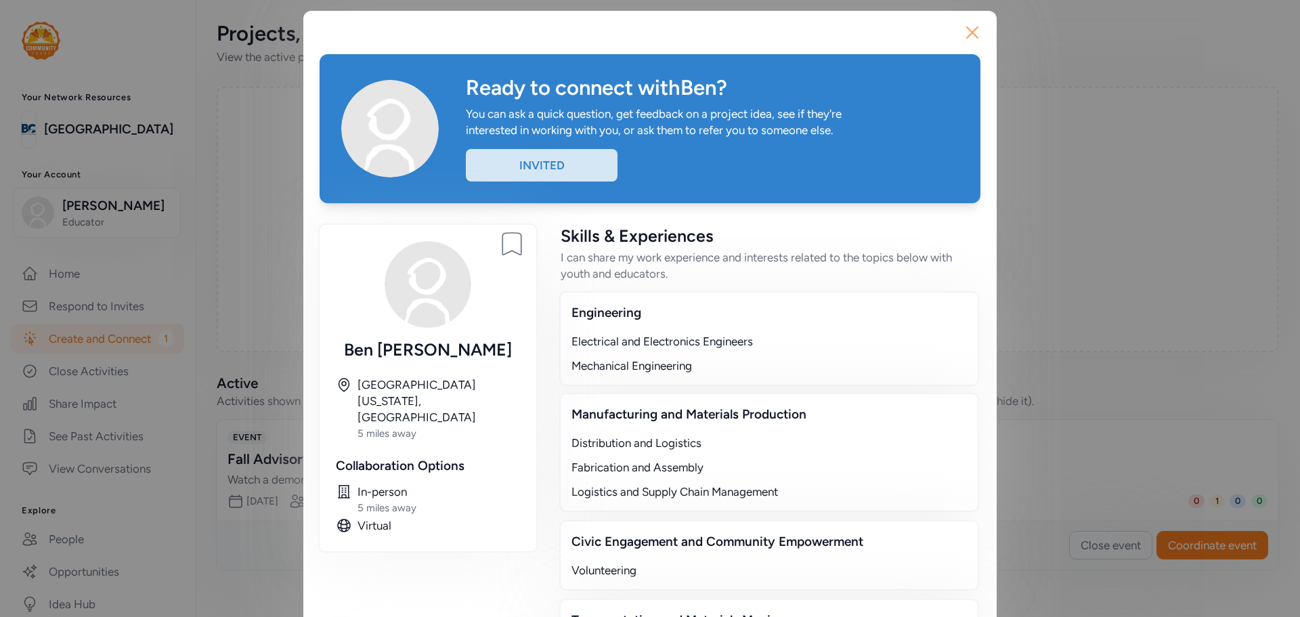
click at [972, 29] on icon "button" at bounding box center [972, 33] width 22 height 22
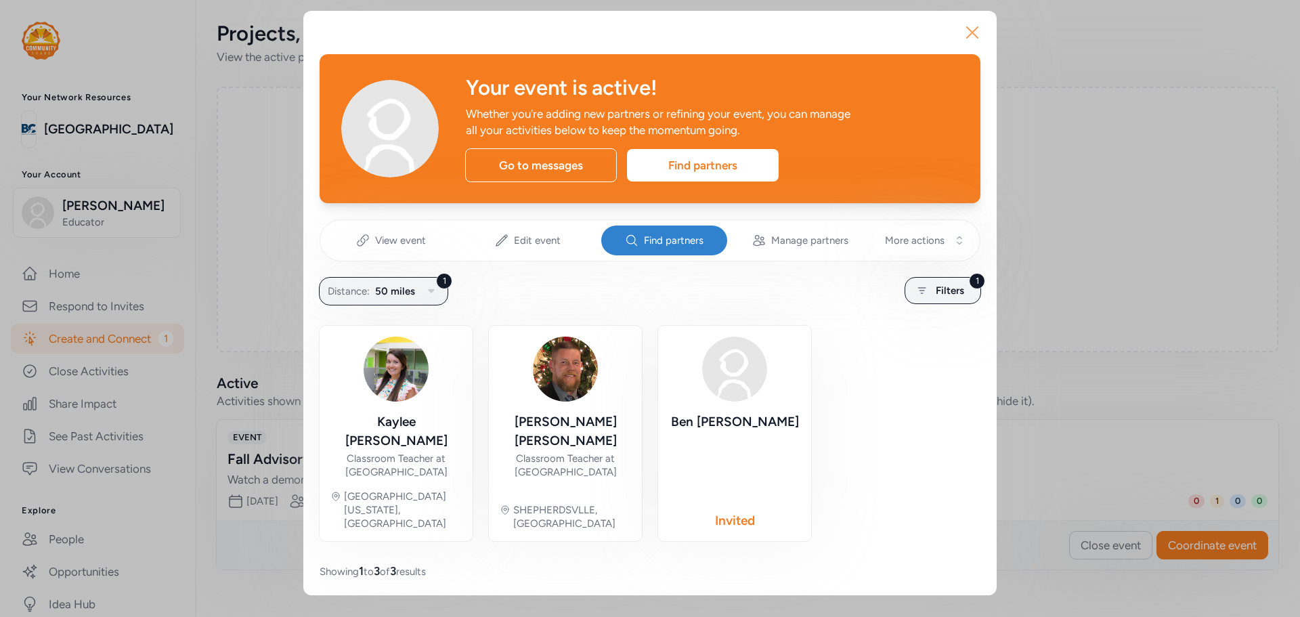
click at [970, 35] on icon "button" at bounding box center [972, 32] width 11 height 11
